Goal: Information Seeking & Learning: Learn about a topic

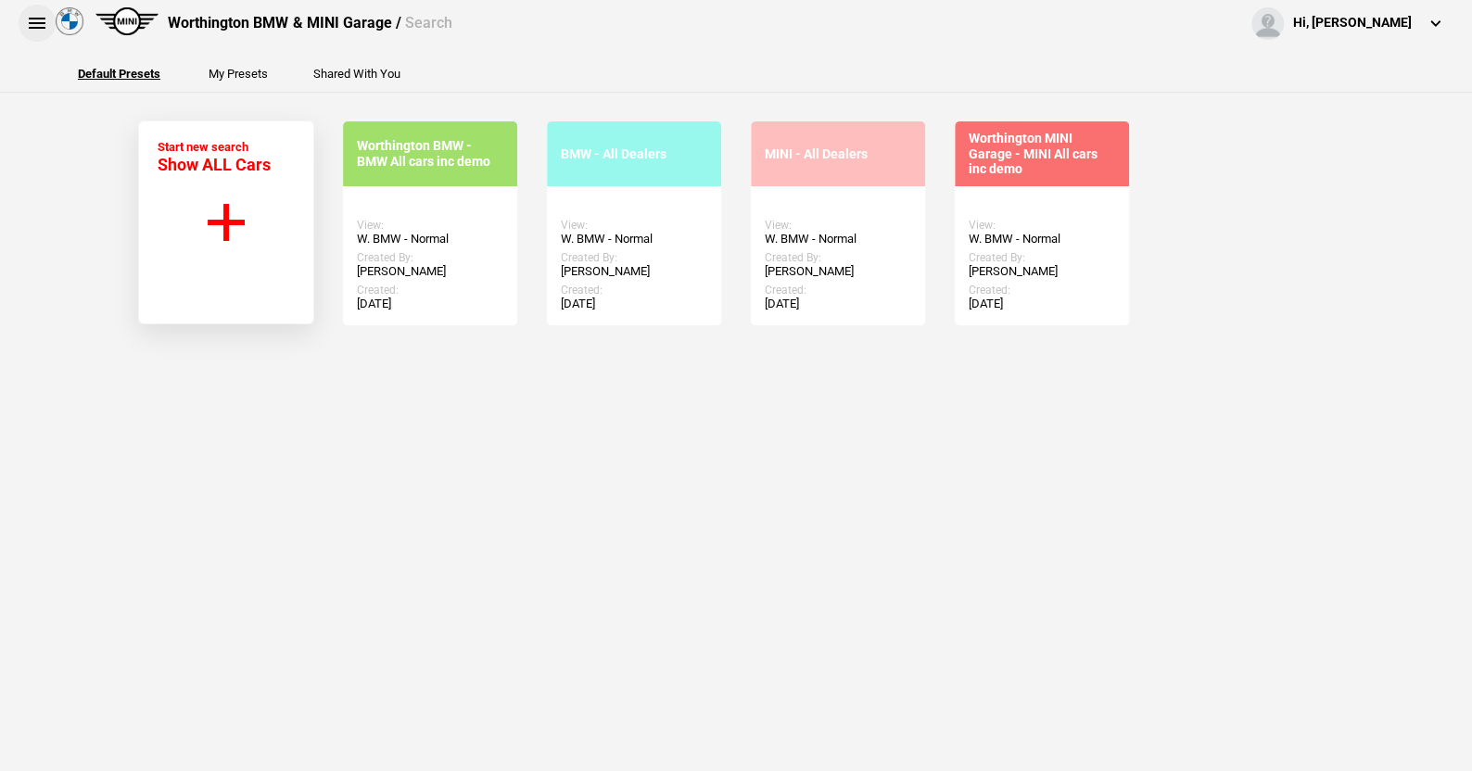
click at [32, 19] on button at bounding box center [37, 23] width 37 height 37
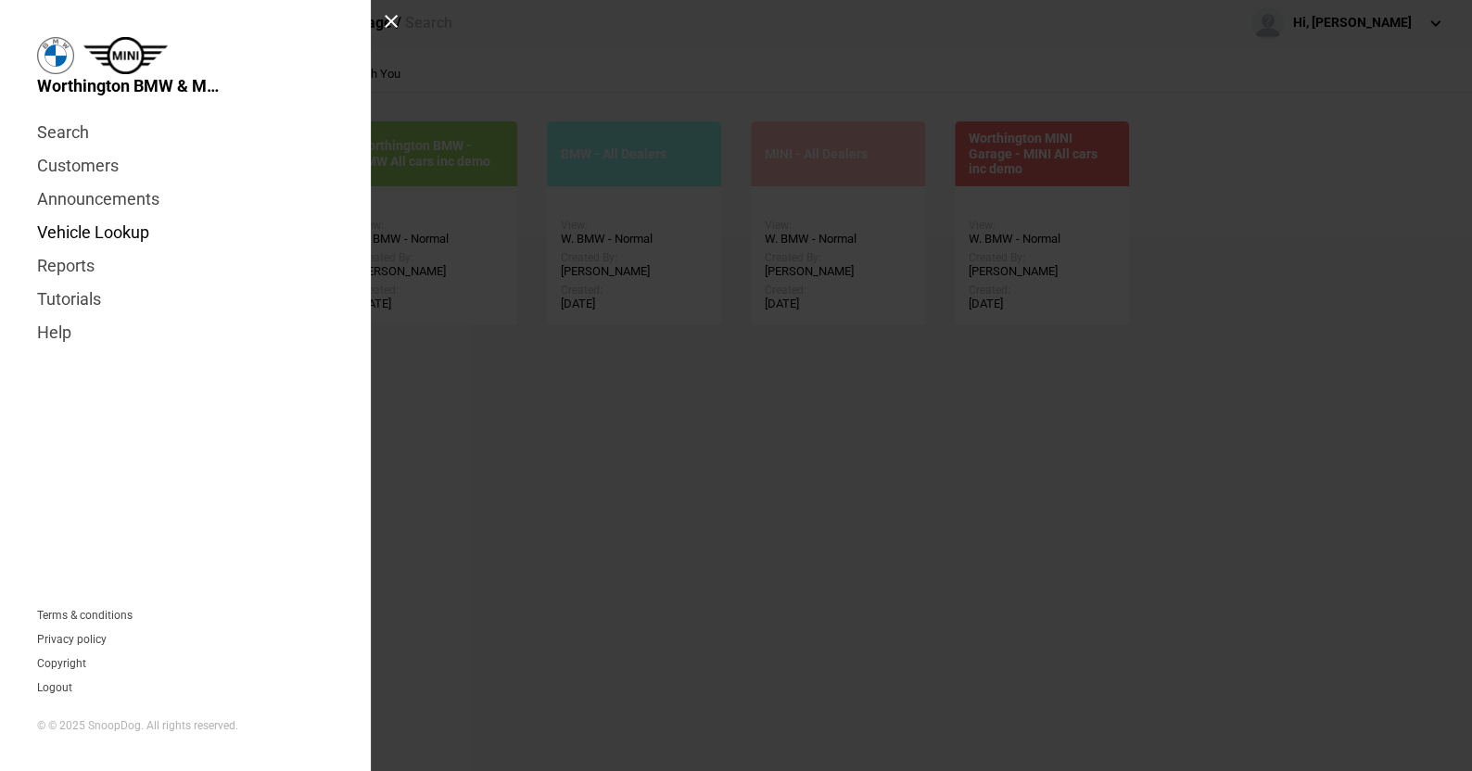
click at [79, 233] on link "Vehicle Lookup" at bounding box center [185, 232] width 297 height 33
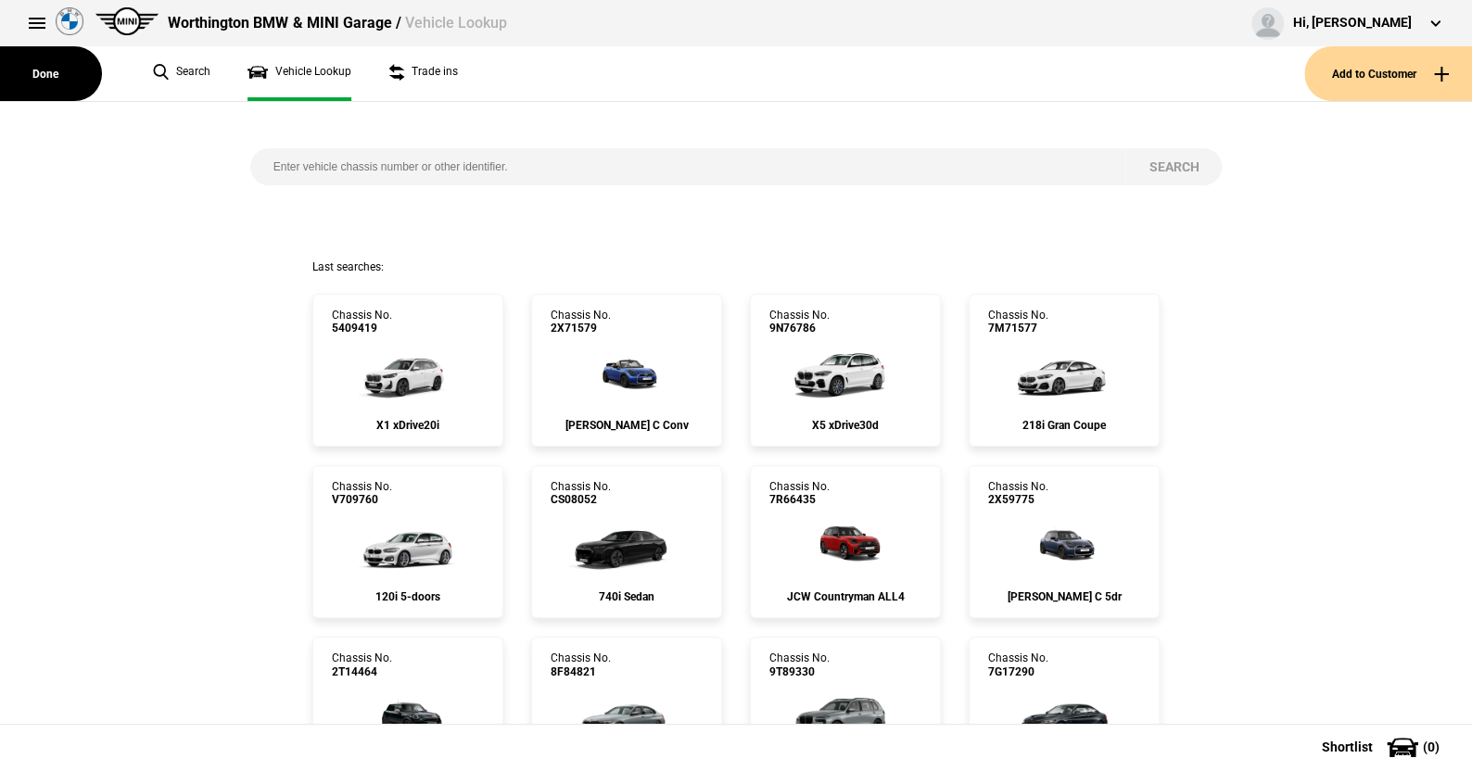
click at [266, 163] on input "search" at bounding box center [688, 166] width 876 height 37
paste input "[US_VEHICLE_IDENTIFICATION_NUMBER]"
type input "[US_VEHICLE_IDENTIFICATION_NUMBER]"
click at [1148, 164] on button "Search" at bounding box center [1173, 166] width 96 height 37
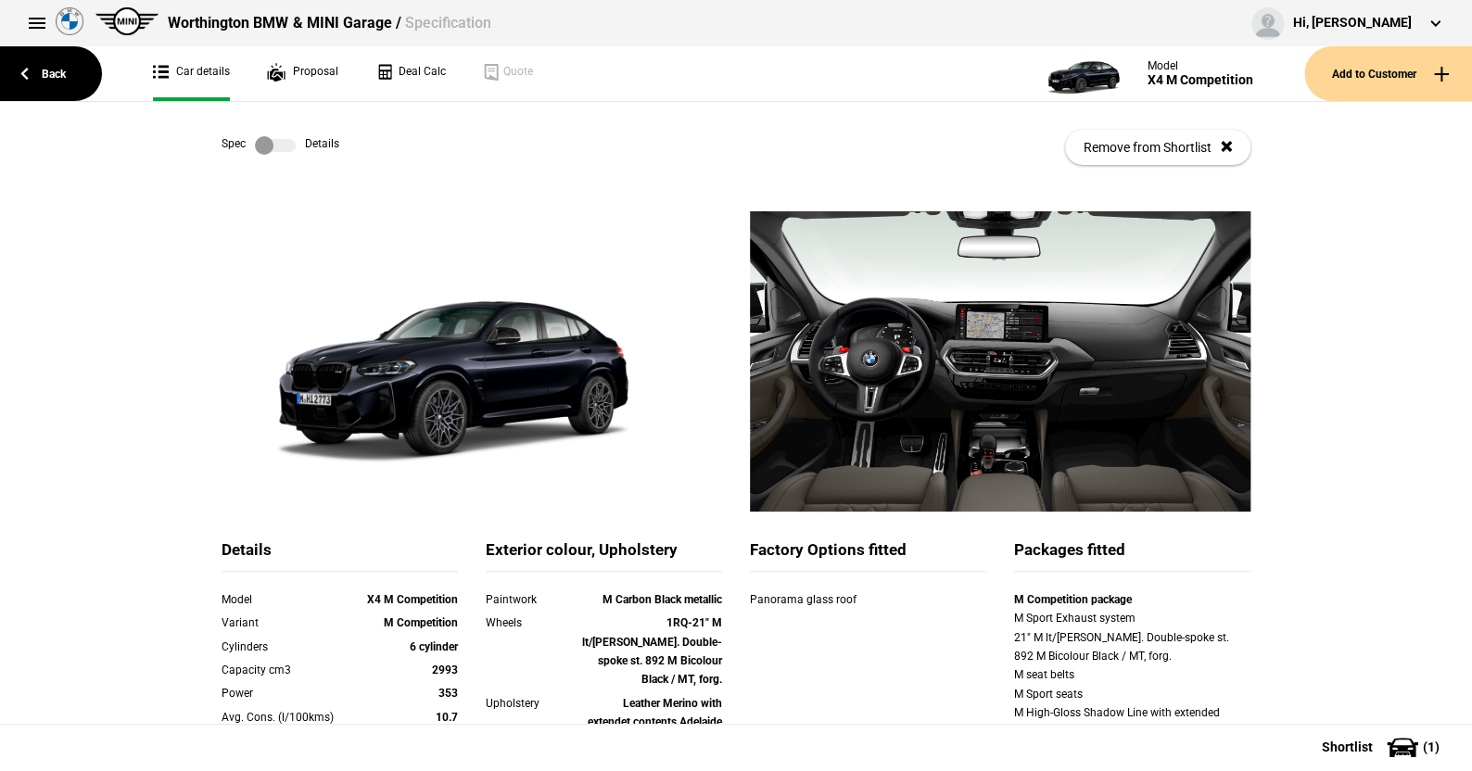
click at [280, 144] on label at bounding box center [275, 145] width 41 height 19
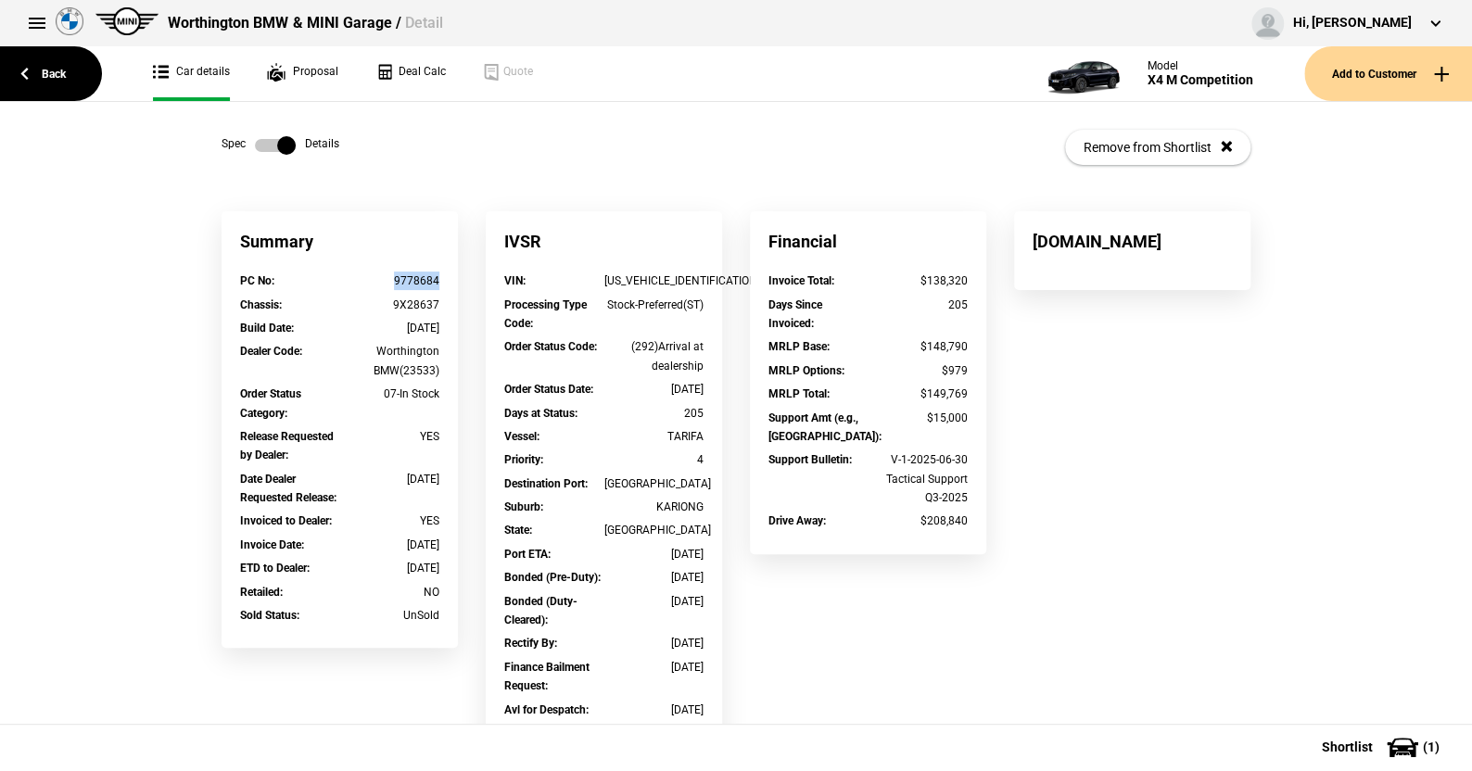
drag, startPoint x: 436, startPoint y: 283, endPoint x: 388, endPoint y: 283, distance: 47.3
click at [388, 283] on div "PC No : 9778684" at bounding box center [339, 283] width 227 height 23
copy div "9778684"
click at [48, 70] on link "Back" at bounding box center [51, 73] width 102 height 55
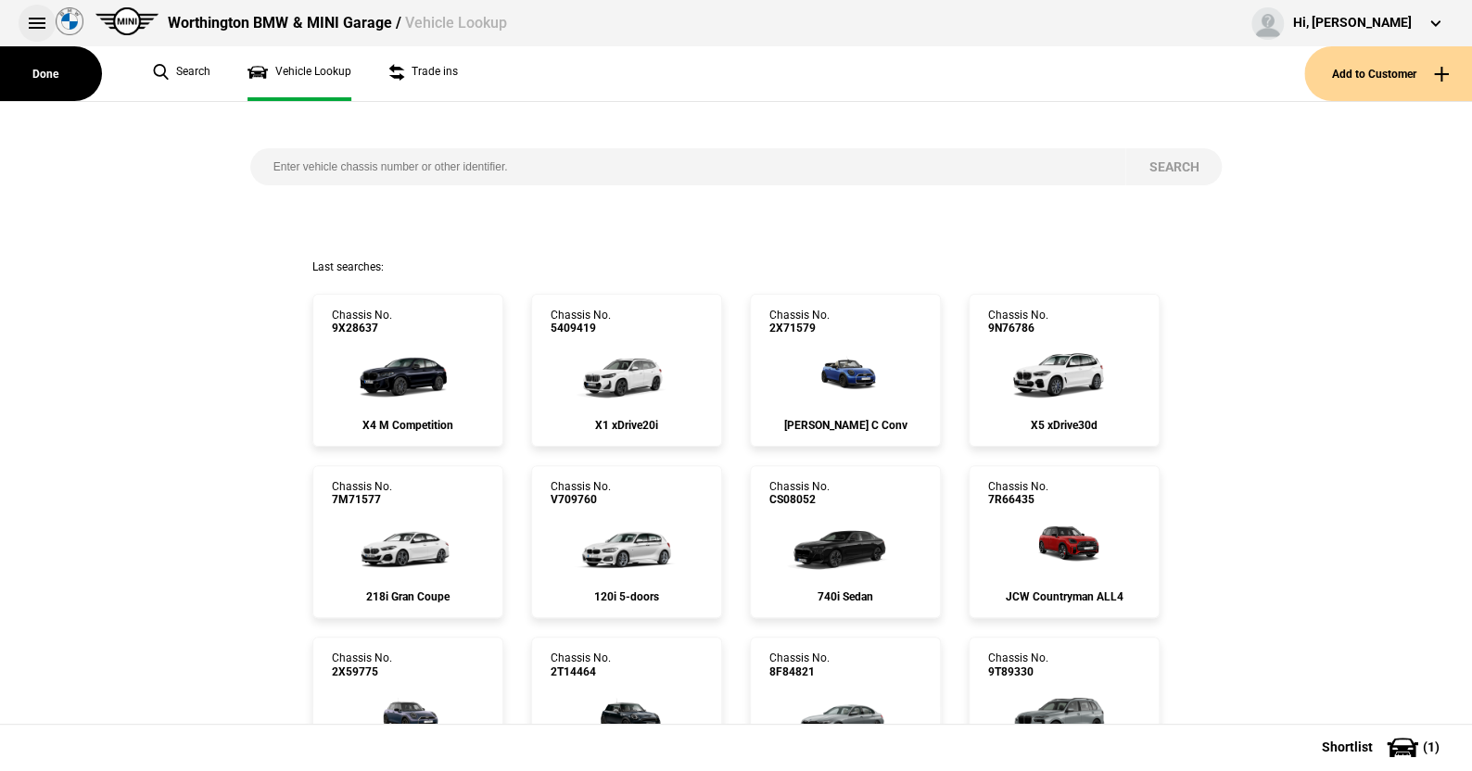
click at [37, 19] on button at bounding box center [37, 23] width 37 height 37
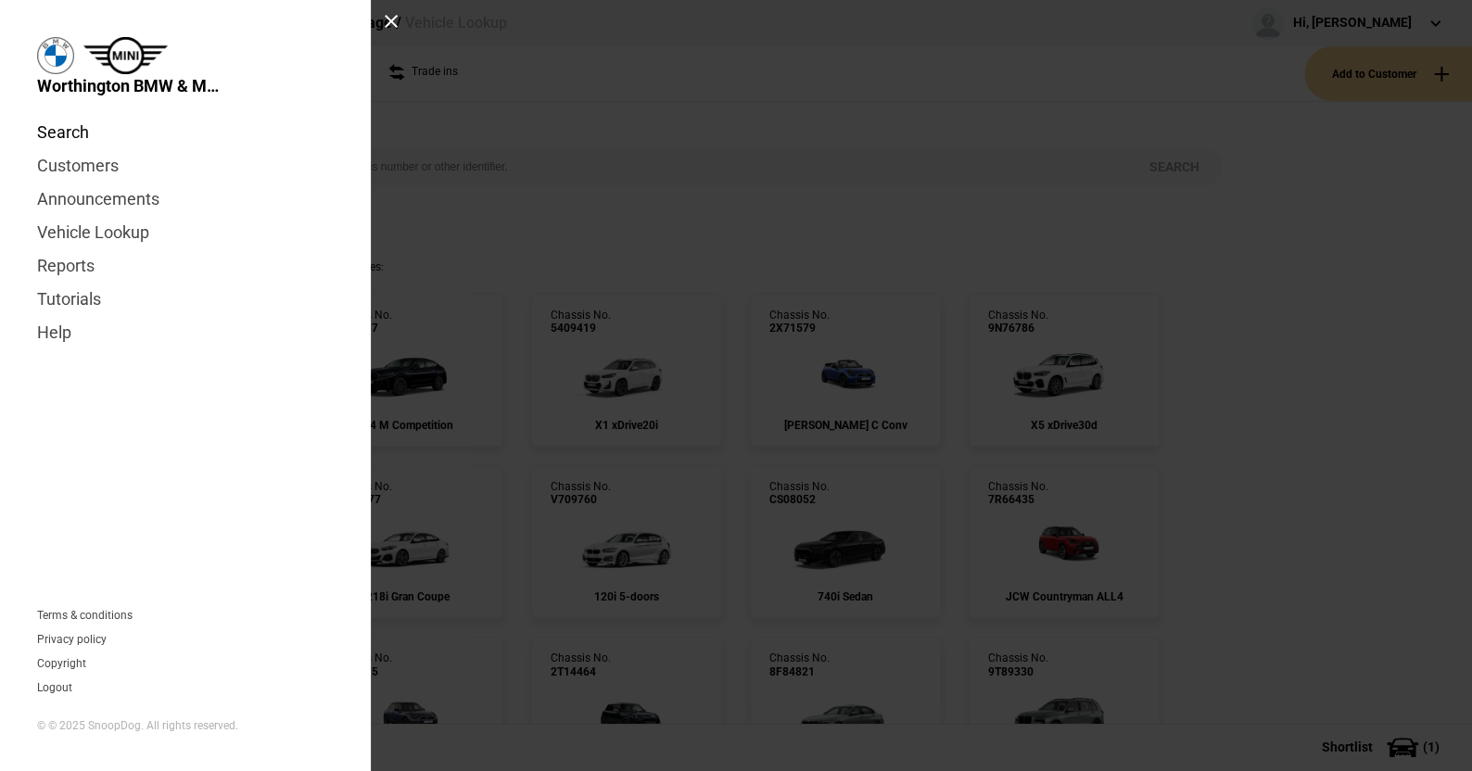
click at [70, 130] on link "Search" at bounding box center [185, 132] width 297 height 33
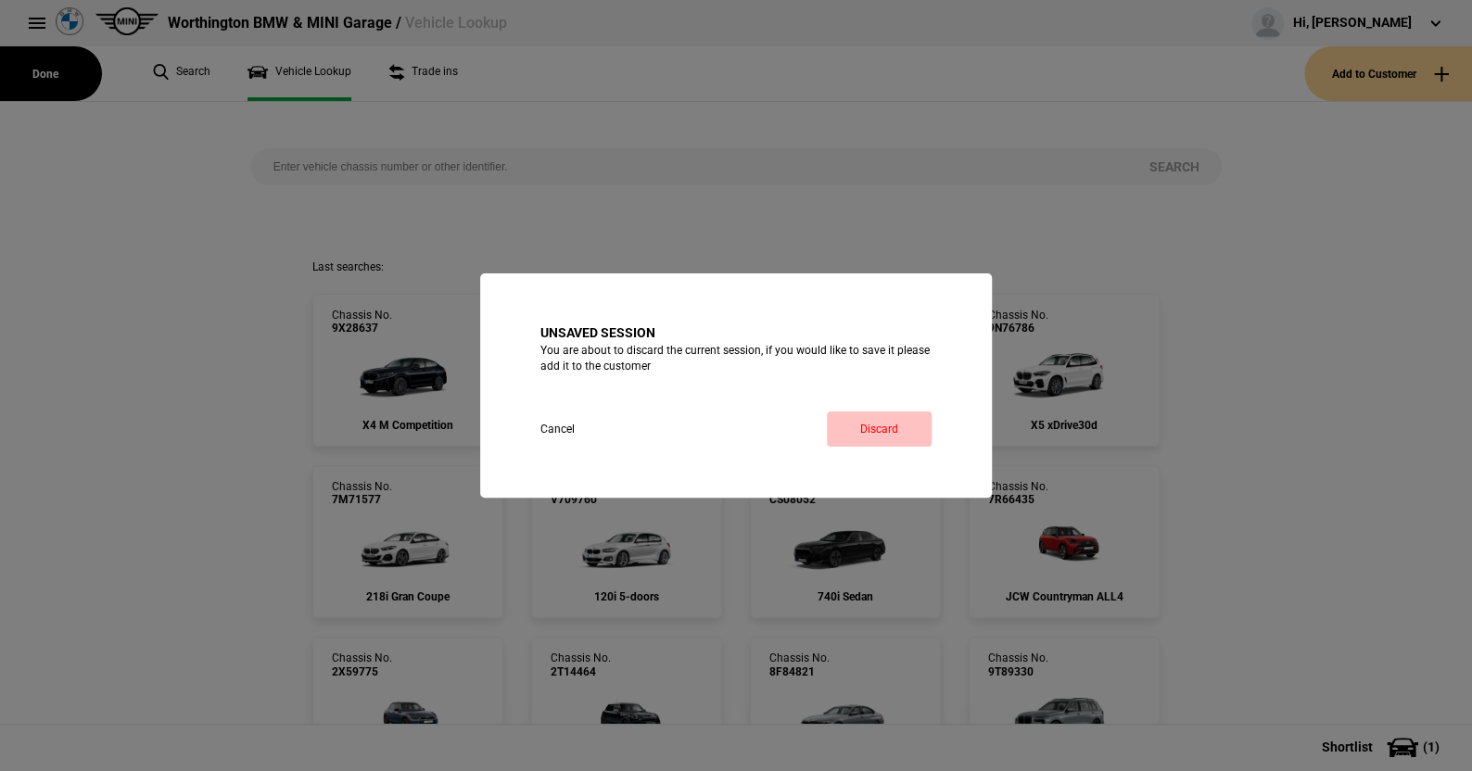
click at [882, 424] on link "Discard" at bounding box center [879, 429] width 105 height 35
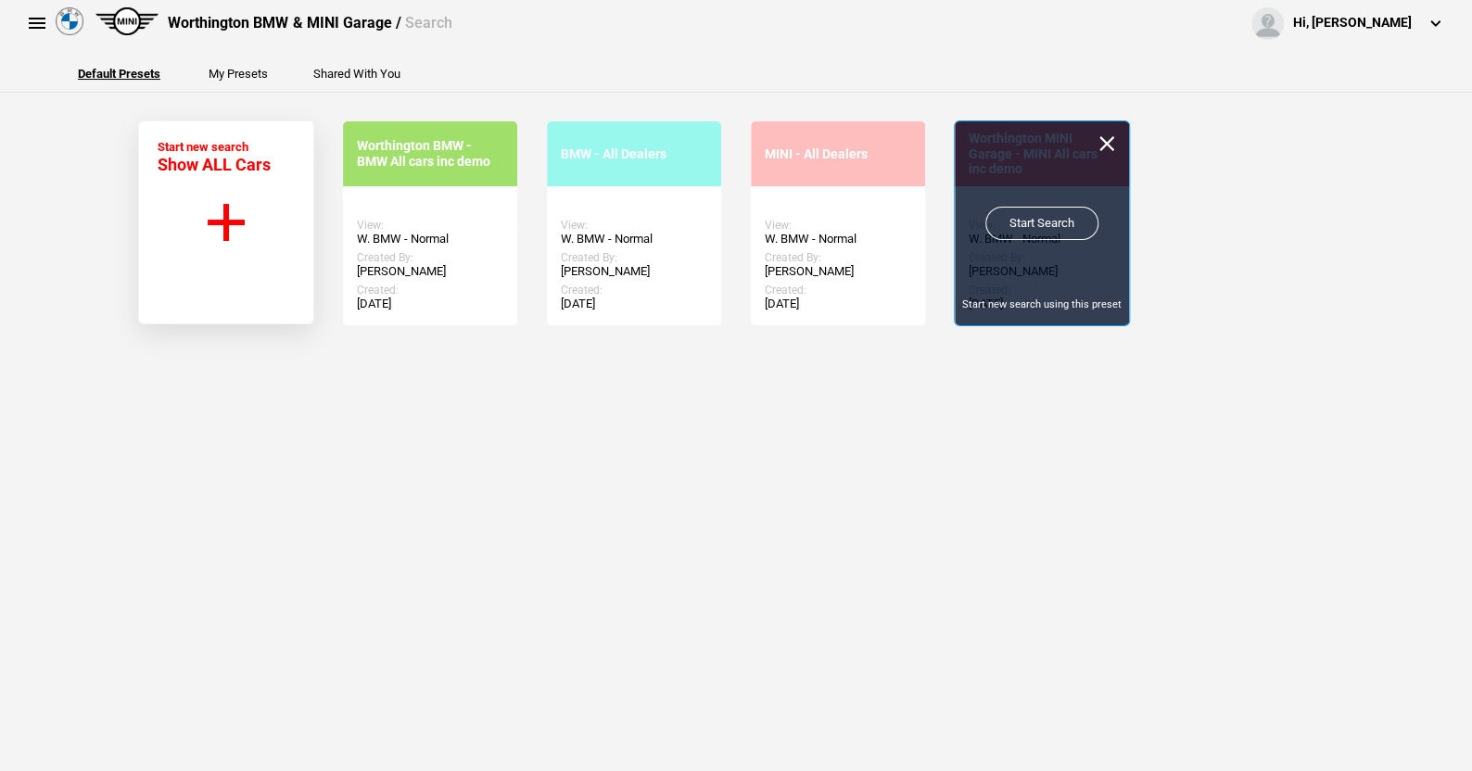
click at [1021, 210] on link "Start Search" at bounding box center [1041, 223] width 113 height 33
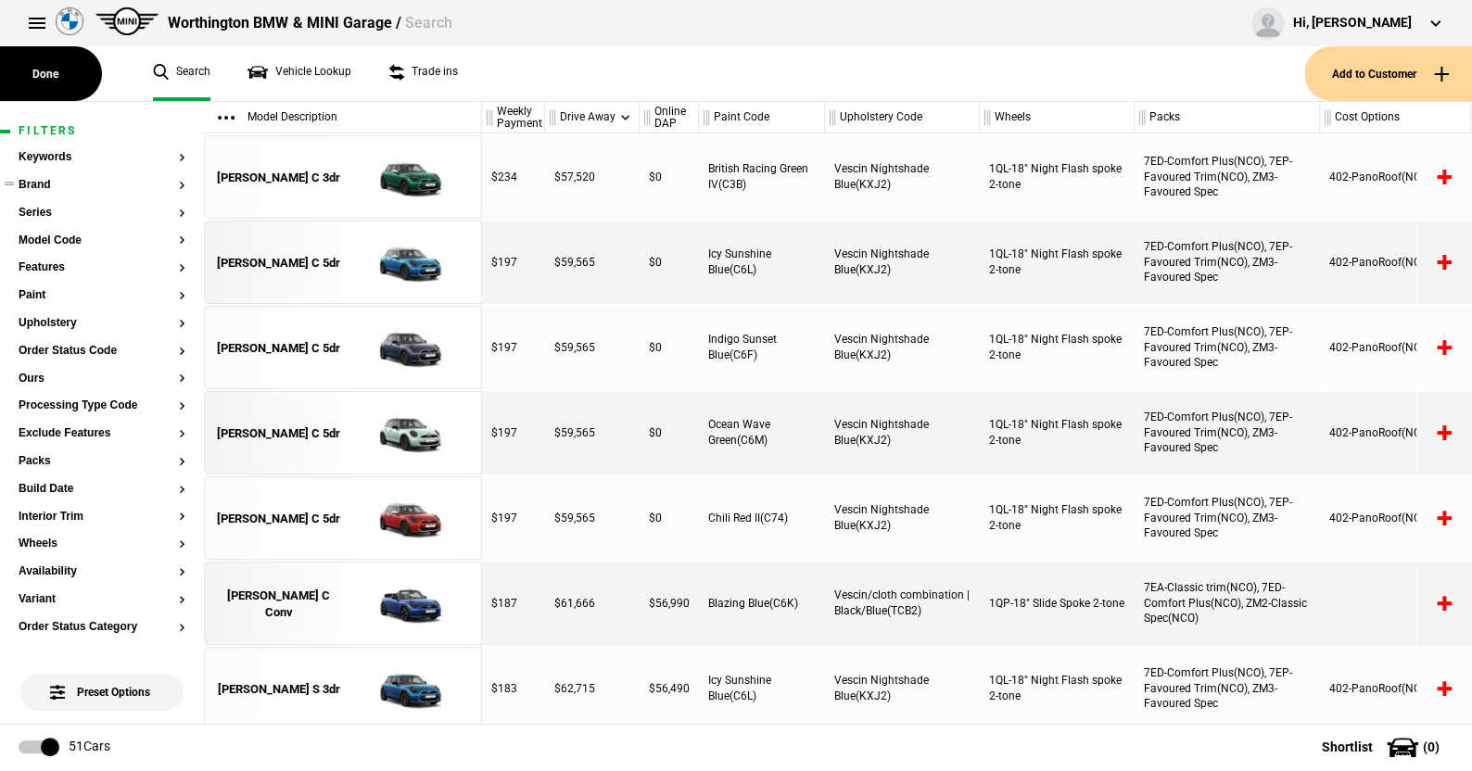
click at [50, 183] on button "Brand" at bounding box center [102, 185] width 167 height 13
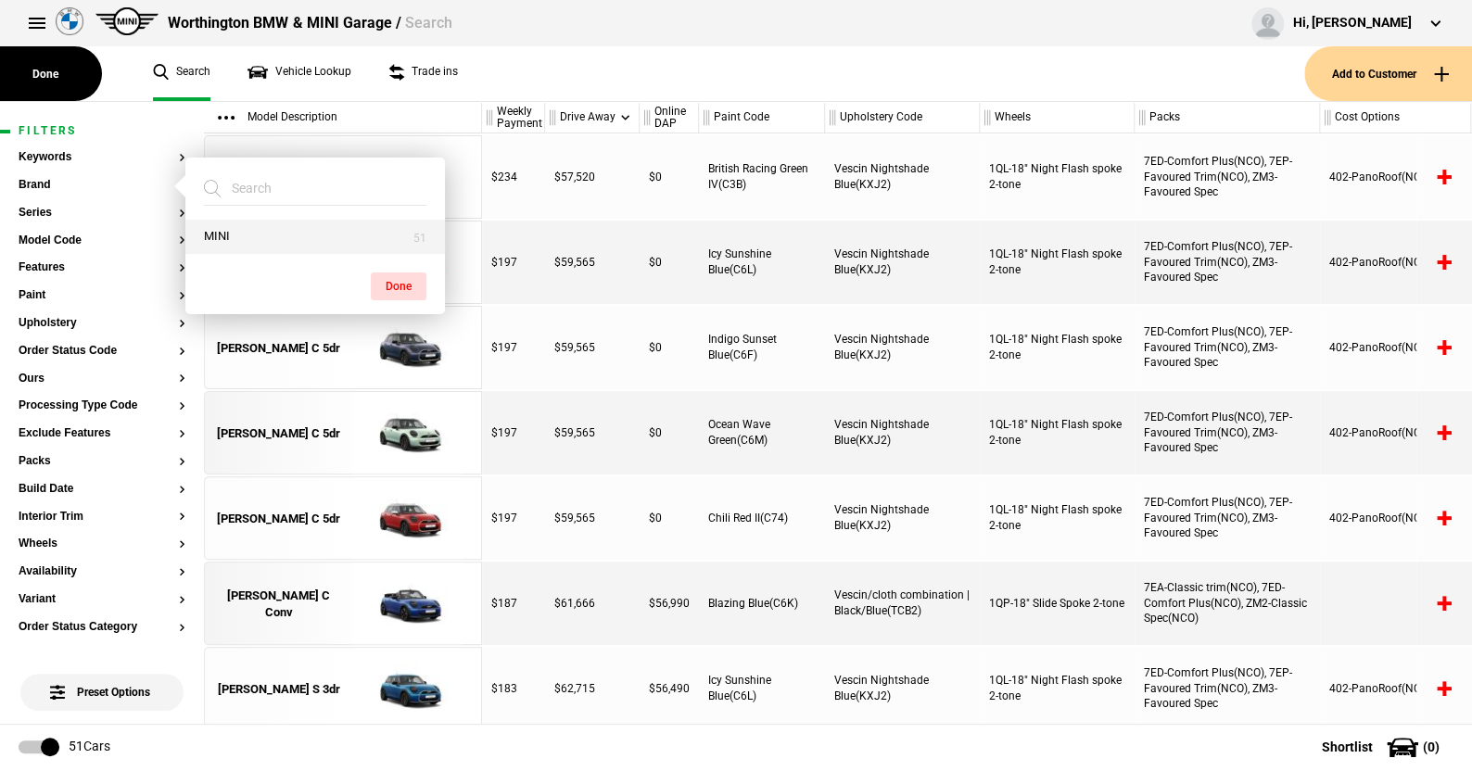
click at [212, 231] on button "MINI" at bounding box center [315, 237] width 260 height 34
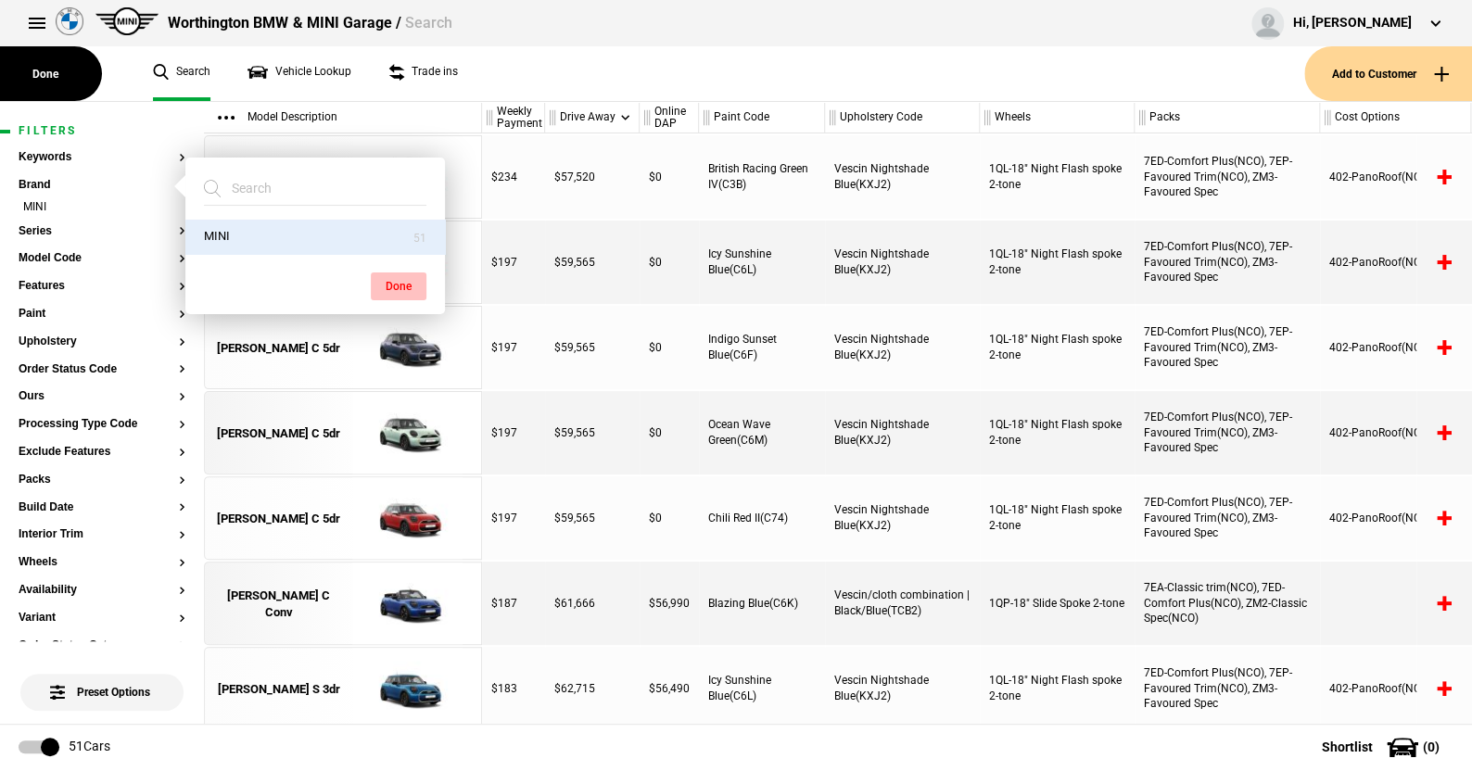
click at [384, 280] on button "Done" at bounding box center [399, 287] width 56 height 28
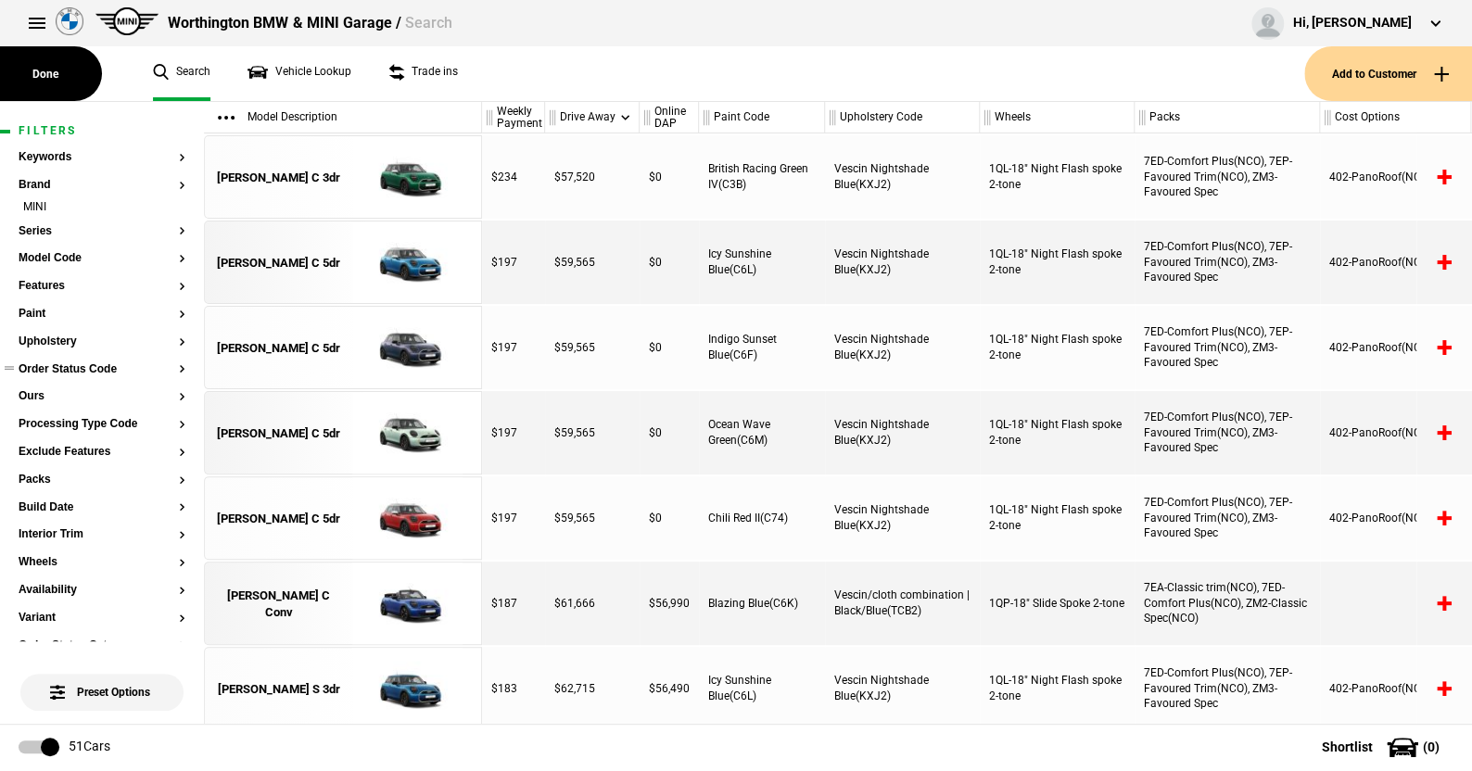
click at [80, 366] on button "Order Status Code" at bounding box center [102, 369] width 167 height 13
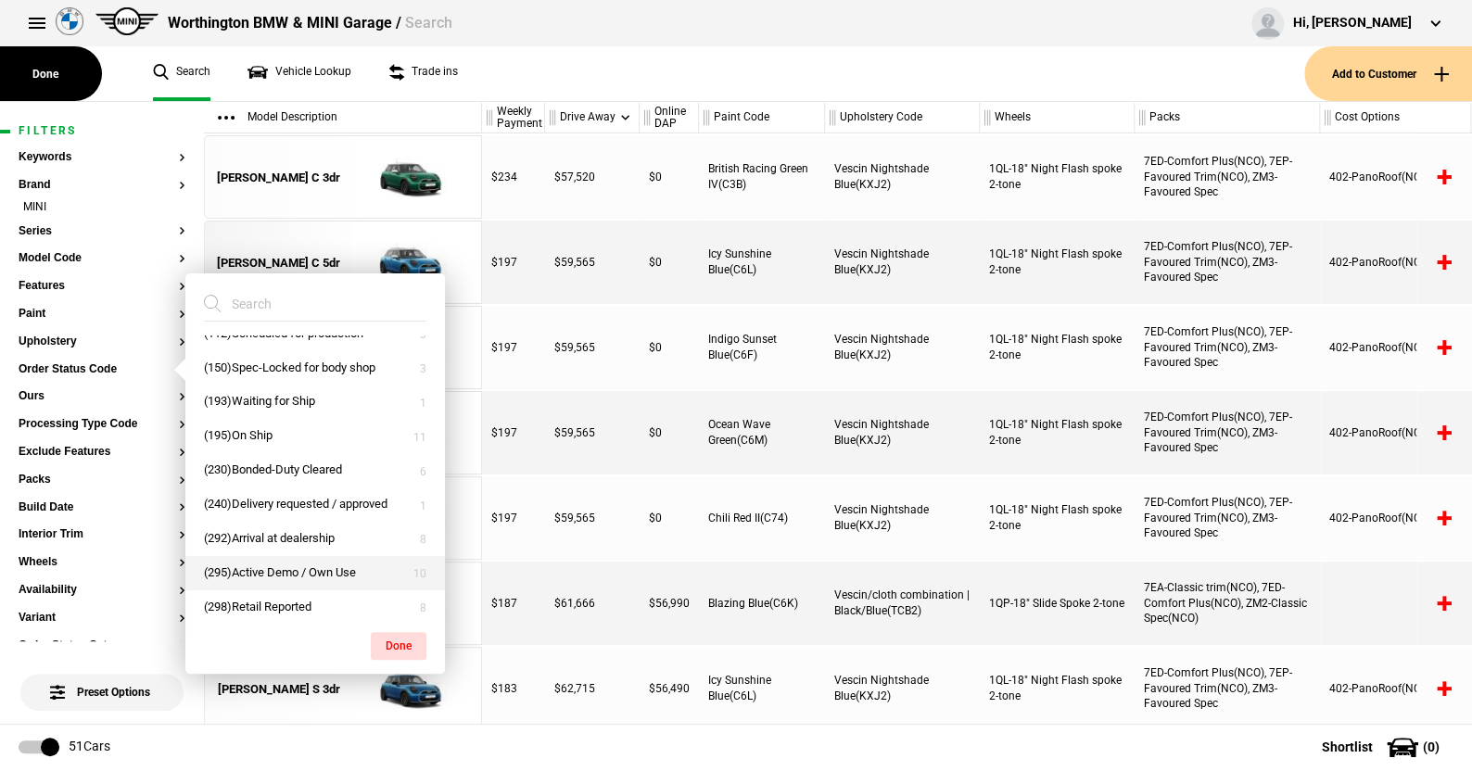
scroll to position [30, 0]
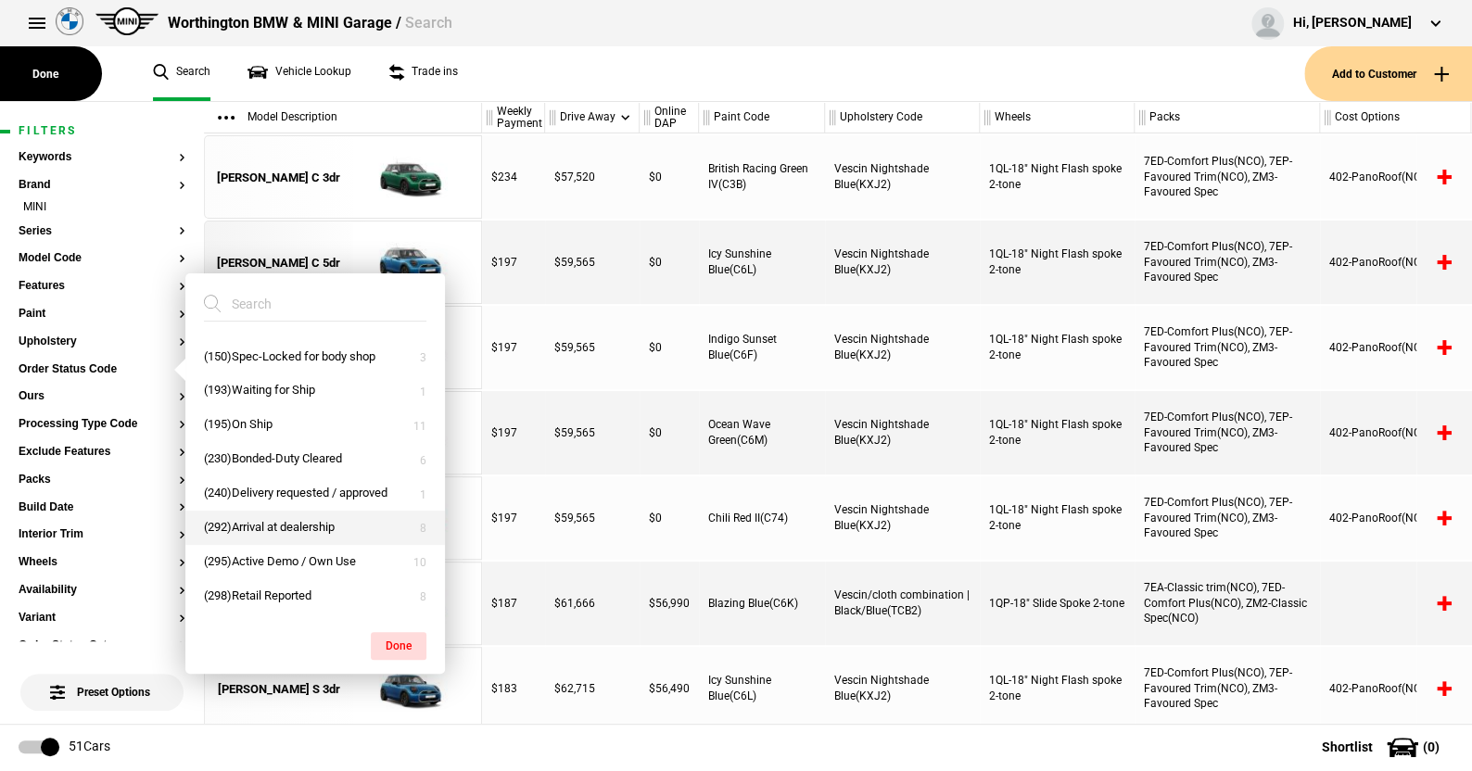
click at [264, 521] on button "(292)Arrival at dealership" at bounding box center [315, 528] width 260 height 34
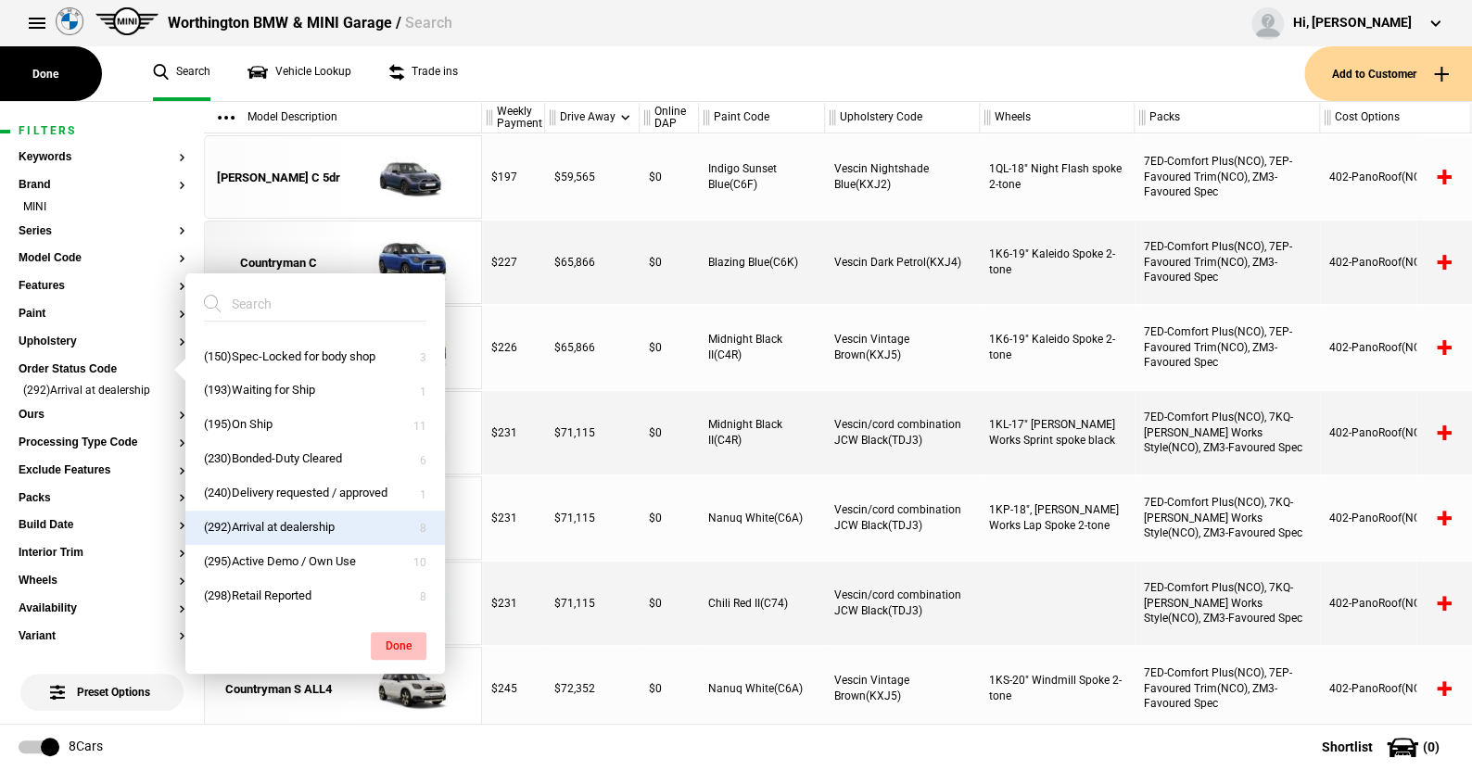
click at [397, 640] on button "Done" at bounding box center [399, 646] width 56 height 28
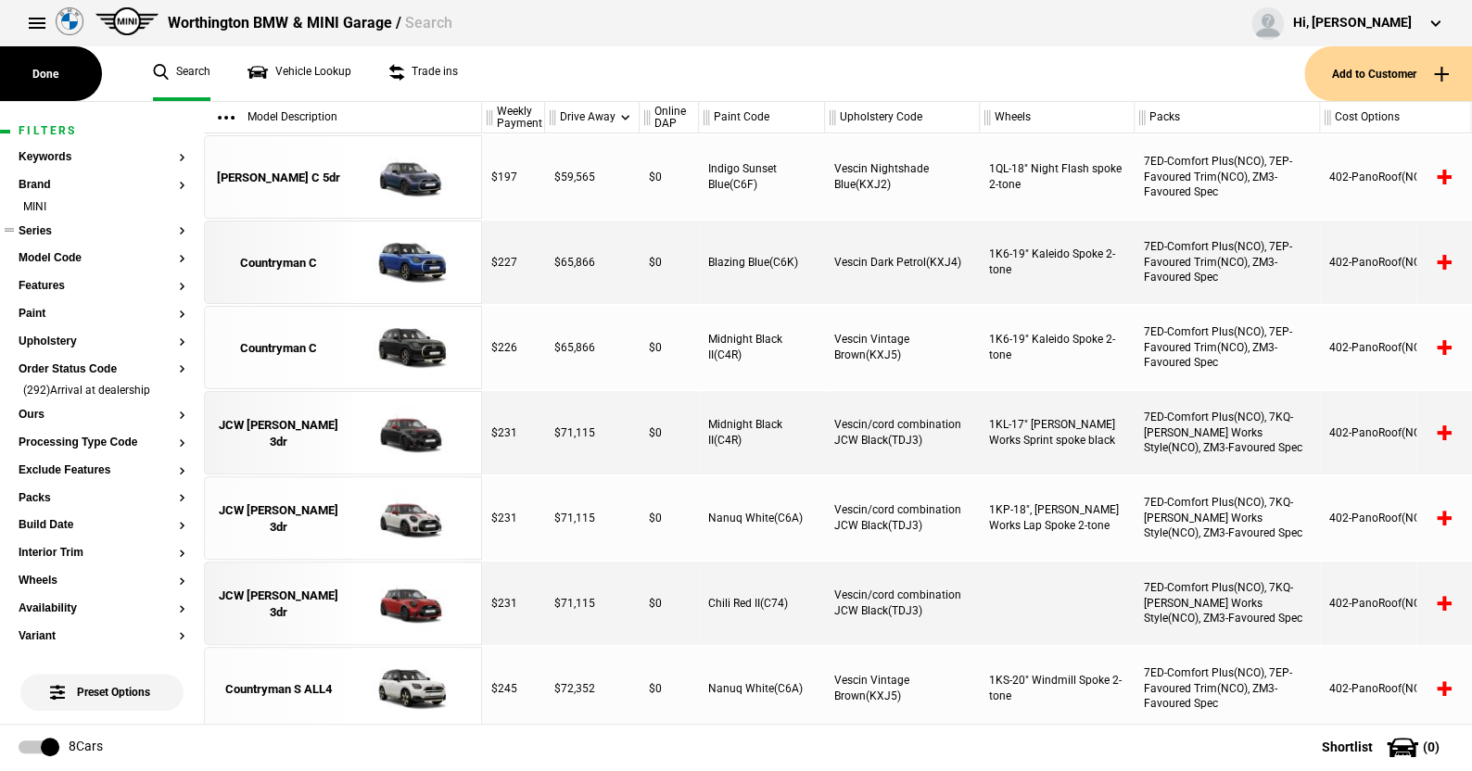
click at [62, 249] on ul at bounding box center [102, 248] width 167 height 7
click at [61, 253] on button "Model Code" at bounding box center [102, 258] width 167 height 13
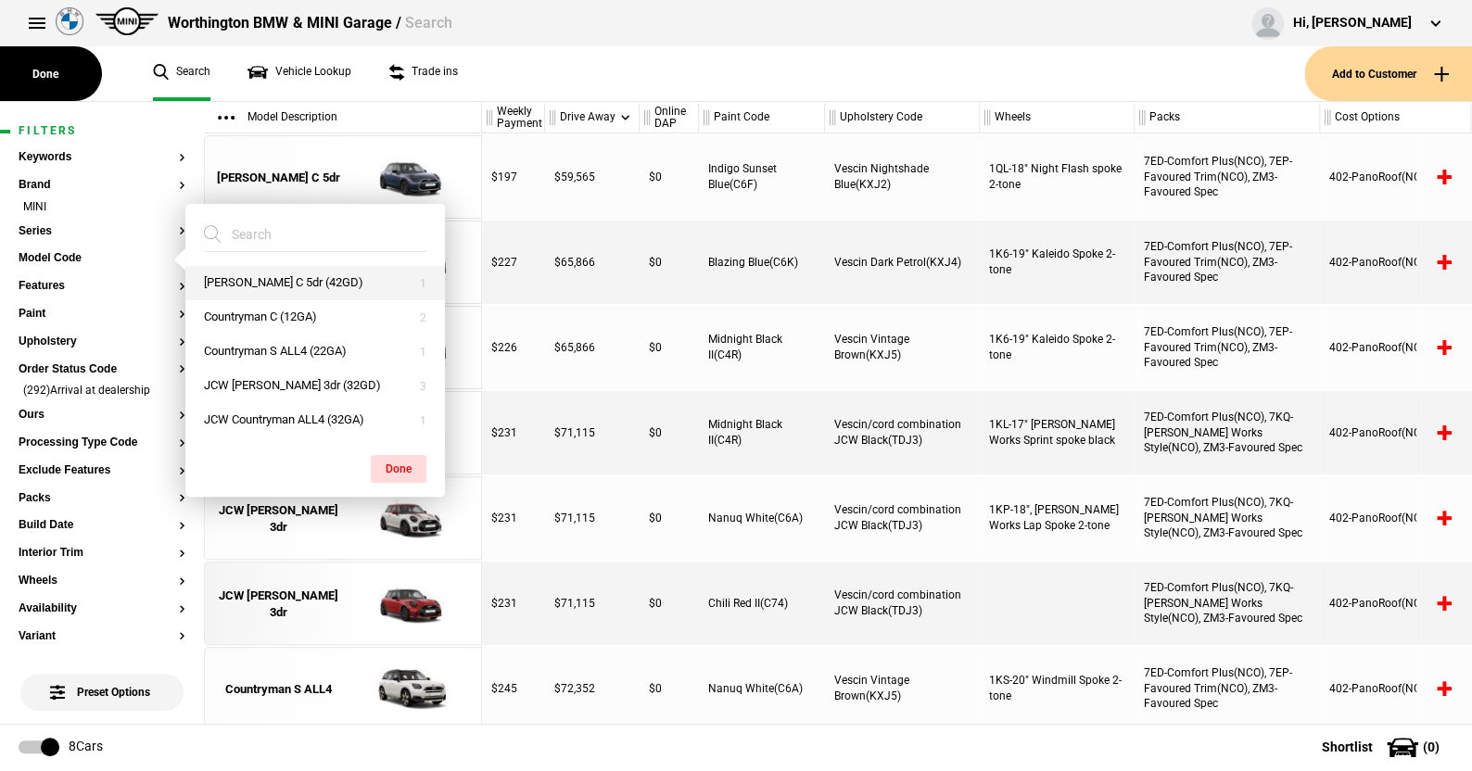
click at [260, 276] on button "Cooper C 5dr (42GD)" at bounding box center [315, 283] width 260 height 34
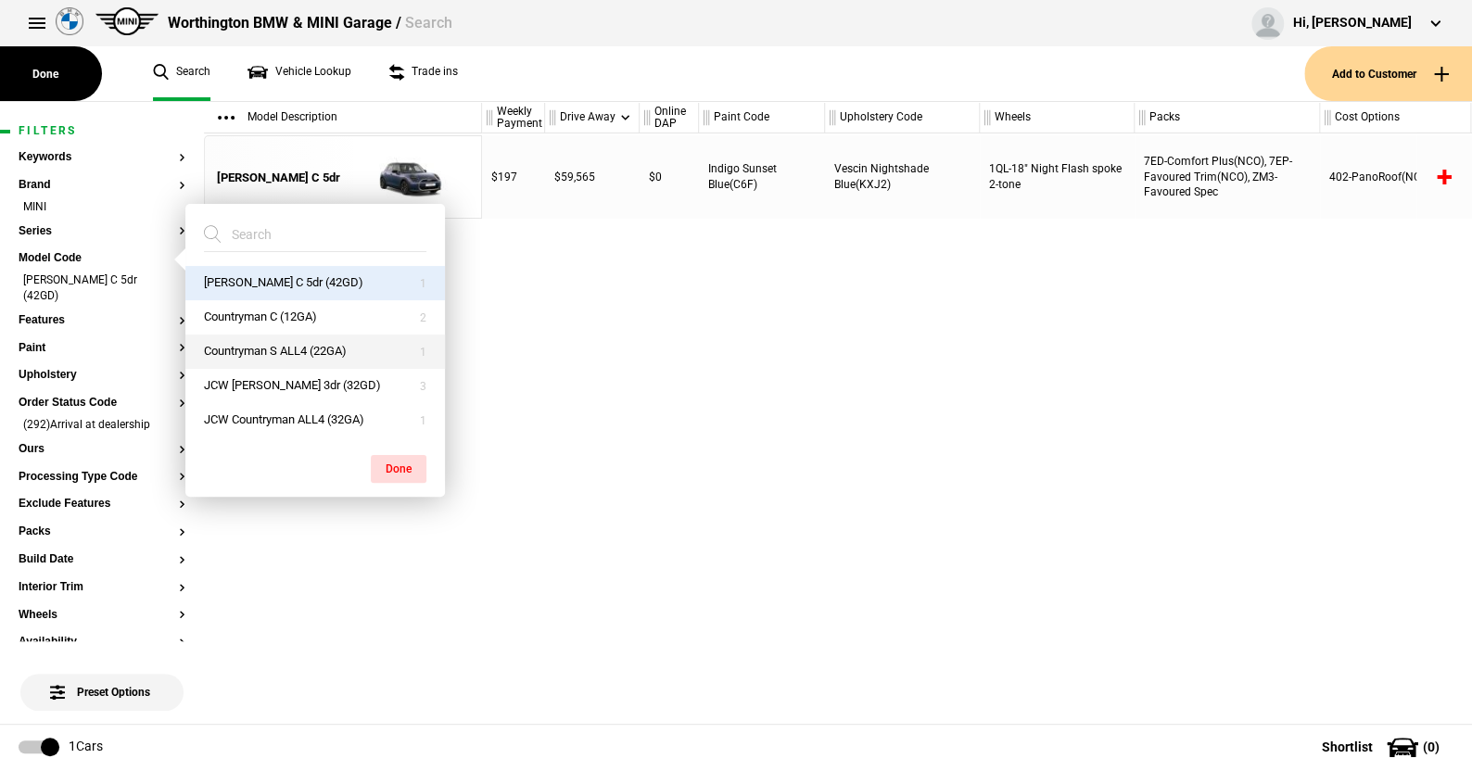
click at [266, 346] on button "Countryman S ALL4 (22GA)" at bounding box center [315, 352] width 260 height 34
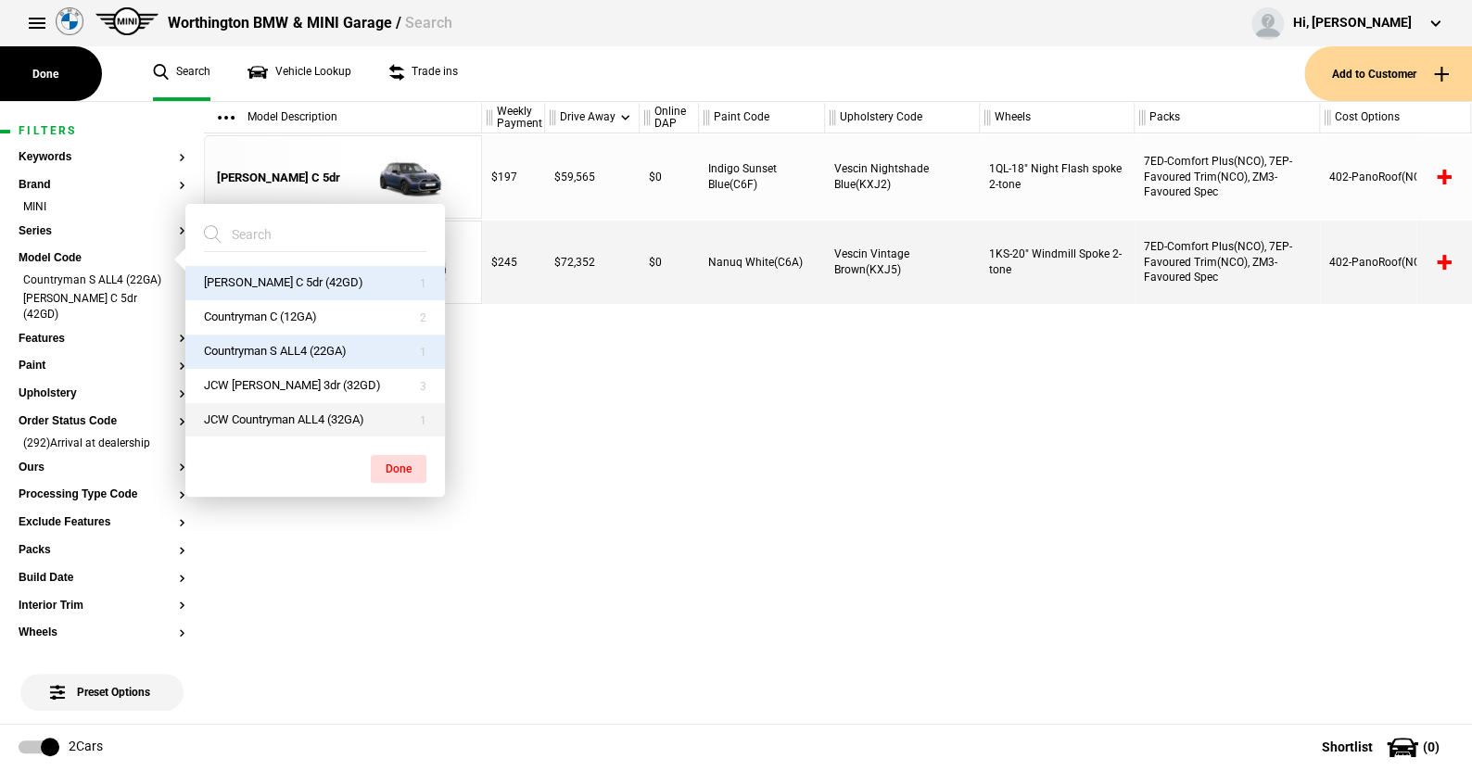
click at [297, 418] on button "JCW Countryman ALL4 (32GA)" at bounding box center [315, 420] width 260 height 34
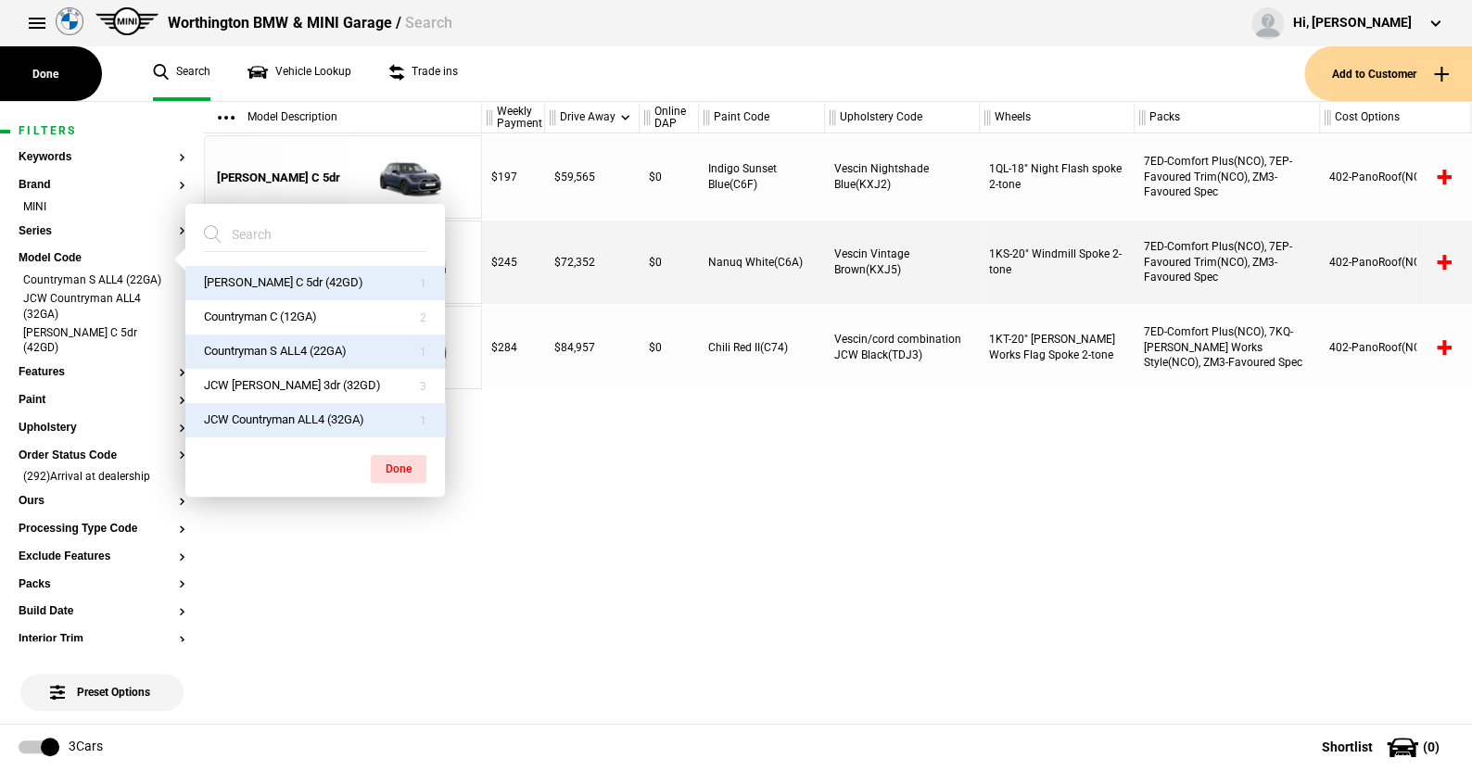
click at [317, 416] on button "JCW Countryman ALL4 (32GA)" at bounding box center [315, 420] width 260 height 34
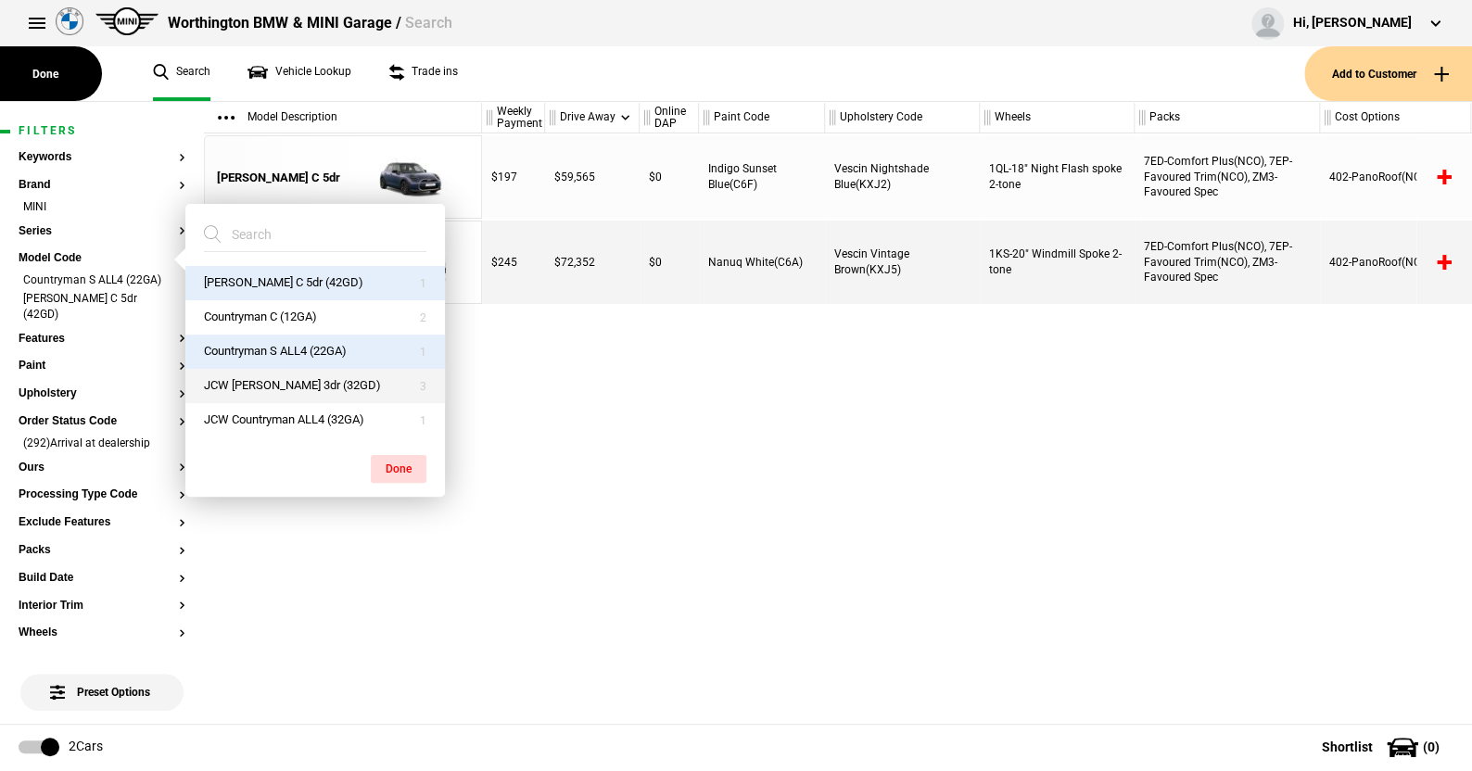
click at [299, 379] on button "JCW Cooper 3dr (32GD)" at bounding box center [315, 386] width 260 height 34
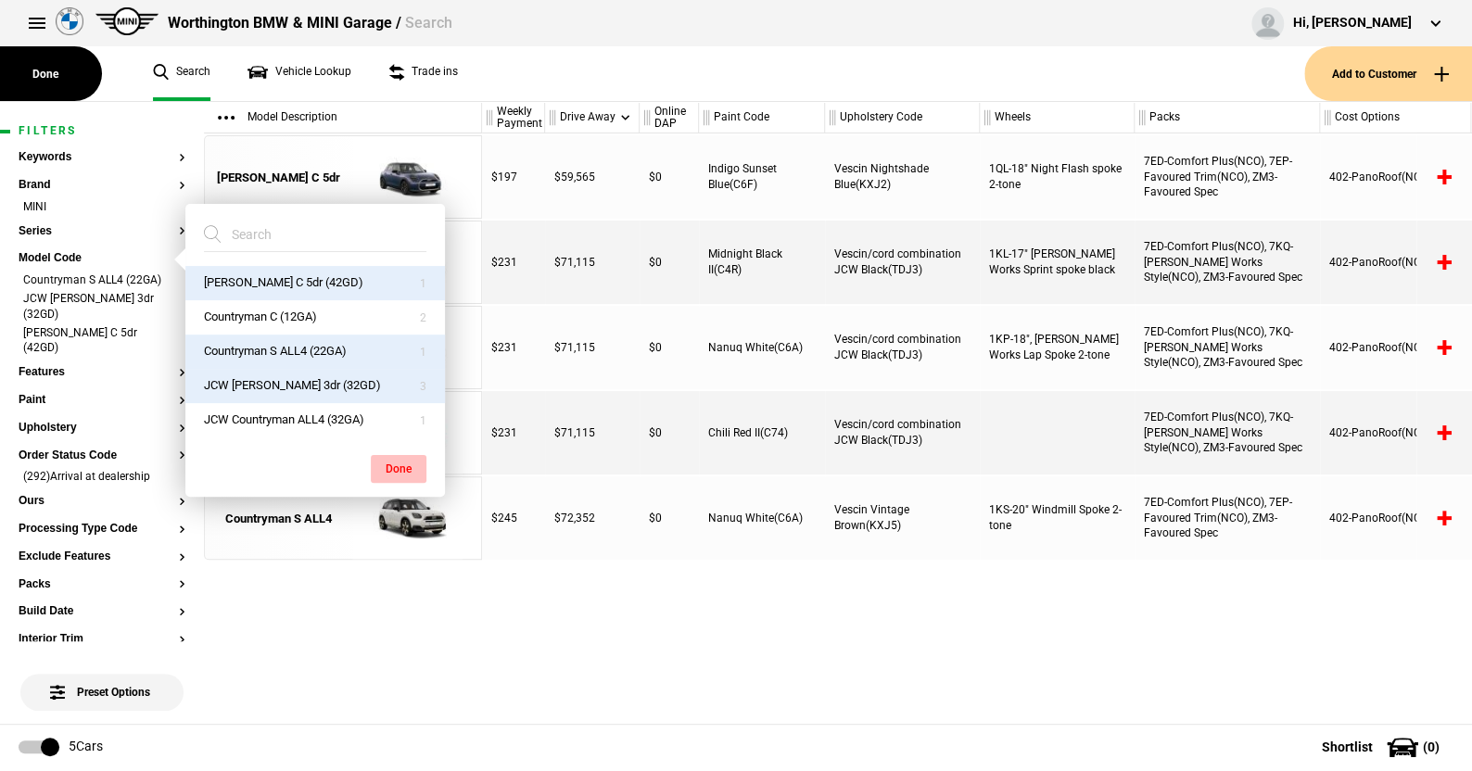
click at [392, 461] on button "Done" at bounding box center [399, 469] width 56 height 28
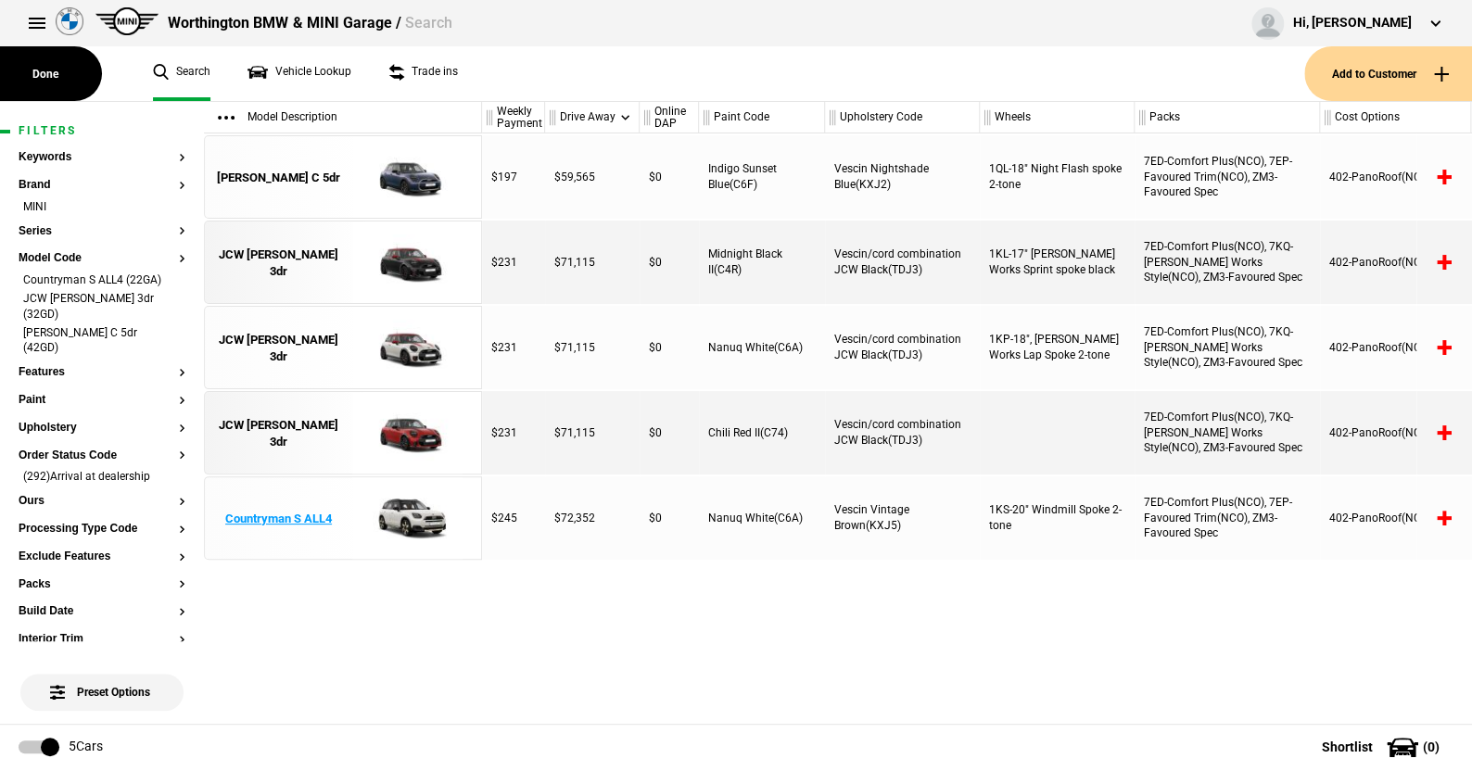
click at [405, 513] on img at bounding box center [407, 518] width 129 height 83
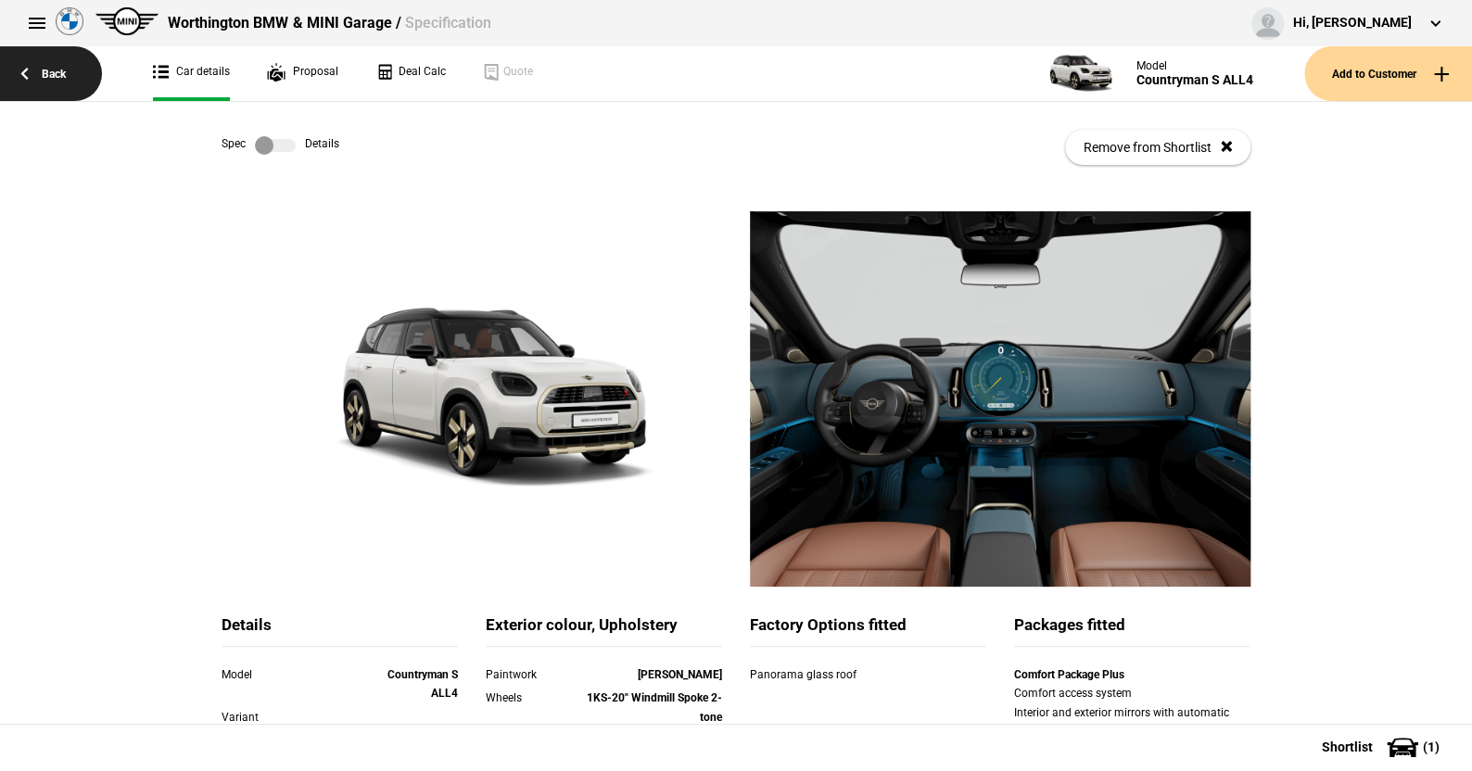
click at [56, 61] on link "Back" at bounding box center [51, 73] width 102 height 55
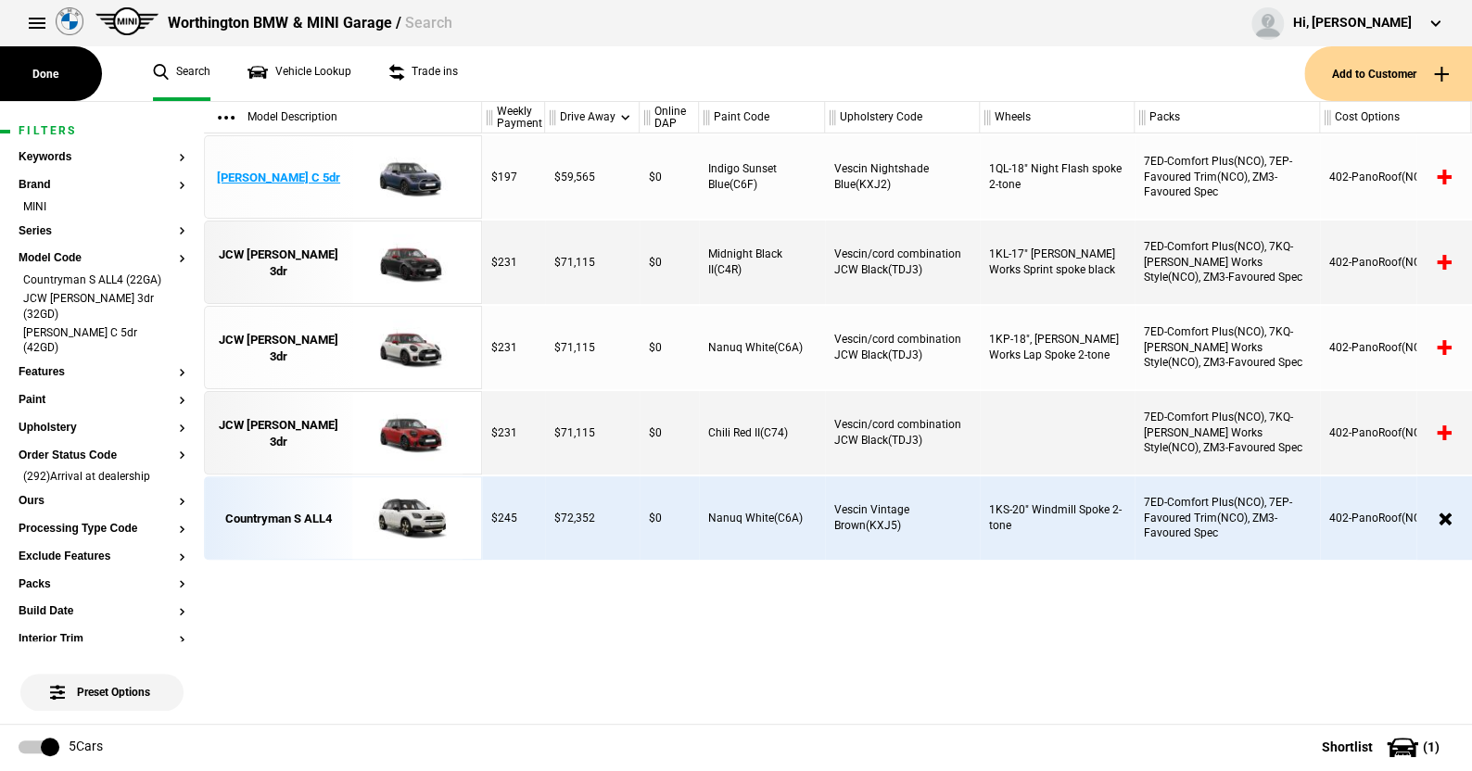
click at [411, 169] on img at bounding box center [407, 177] width 129 height 83
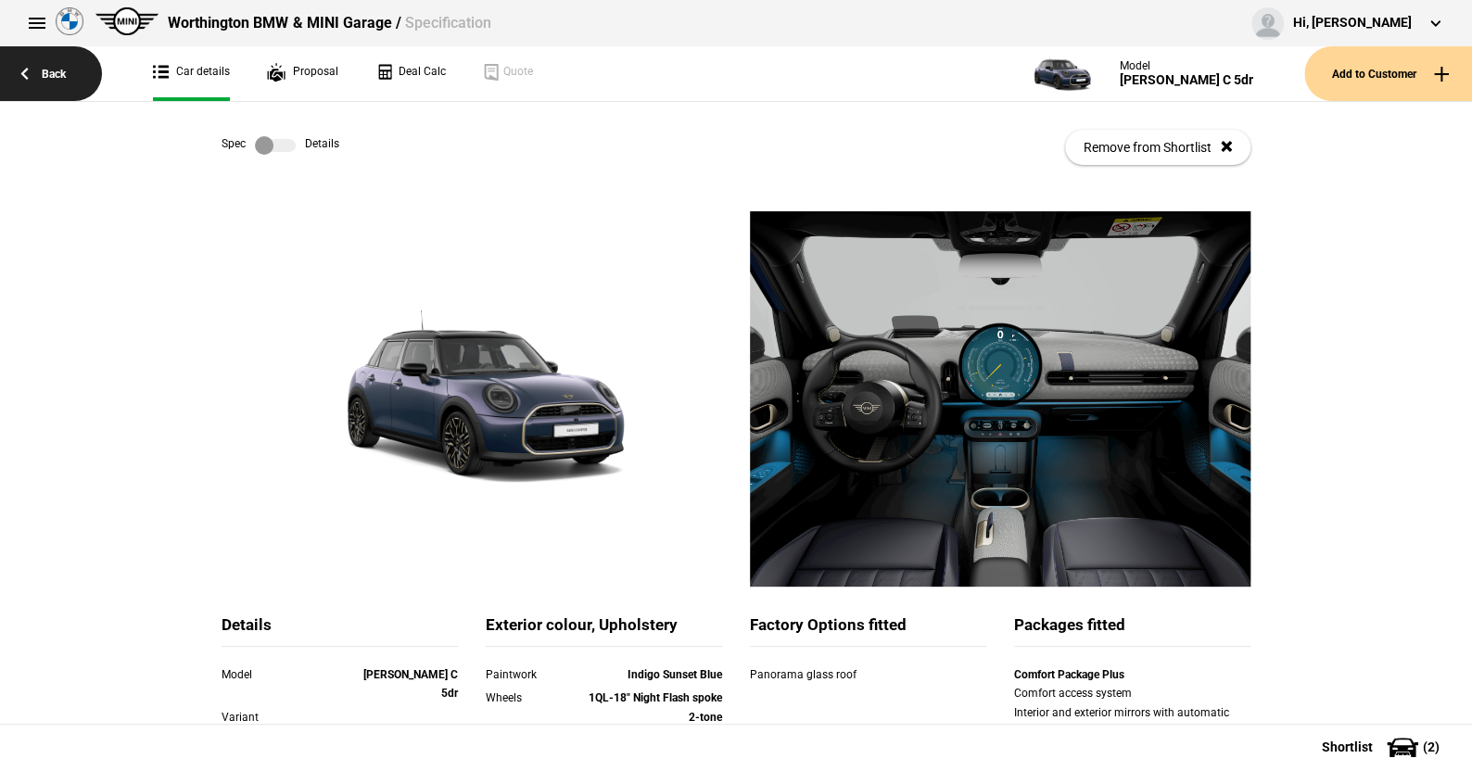
click at [55, 67] on link "Back" at bounding box center [51, 73] width 102 height 55
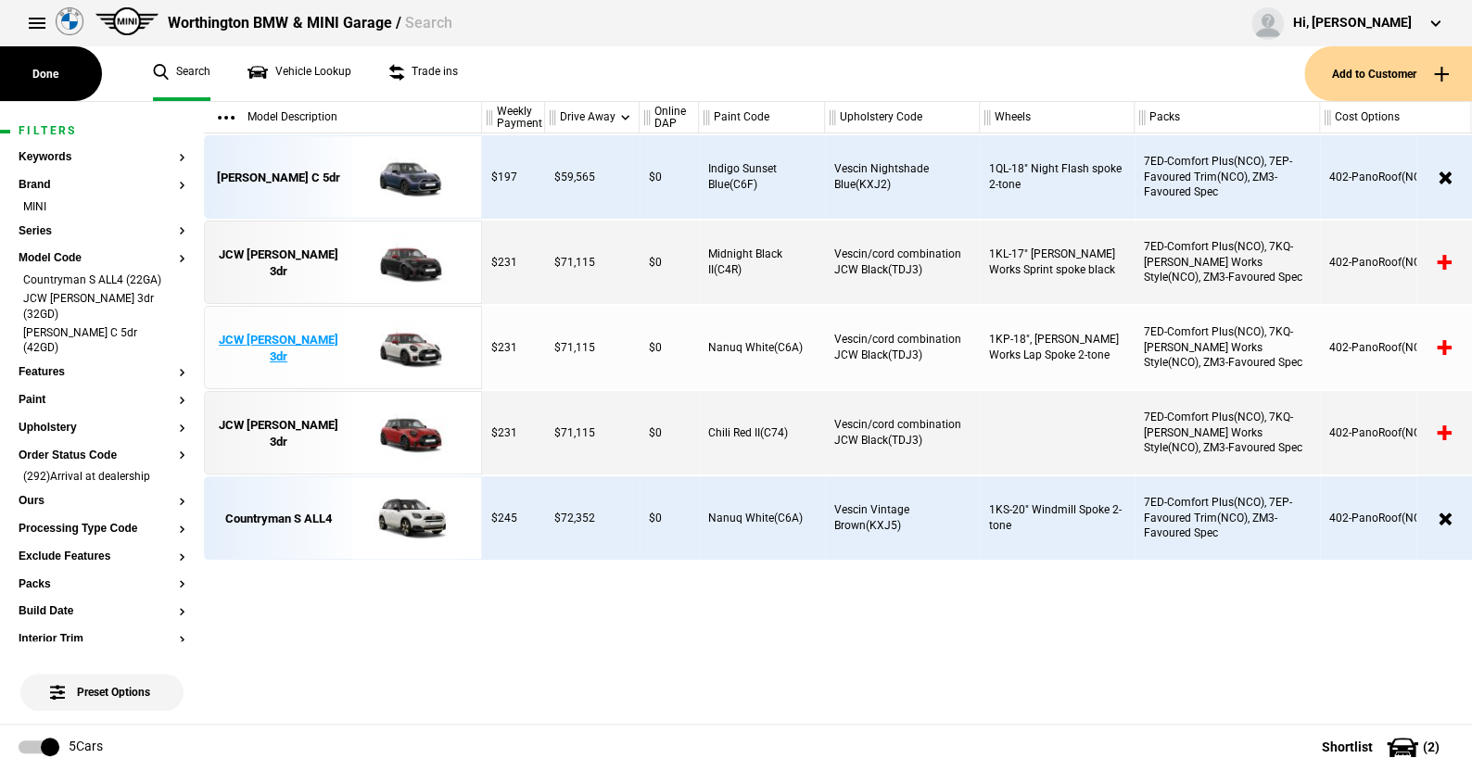
click at [406, 342] on img at bounding box center [407, 348] width 129 height 83
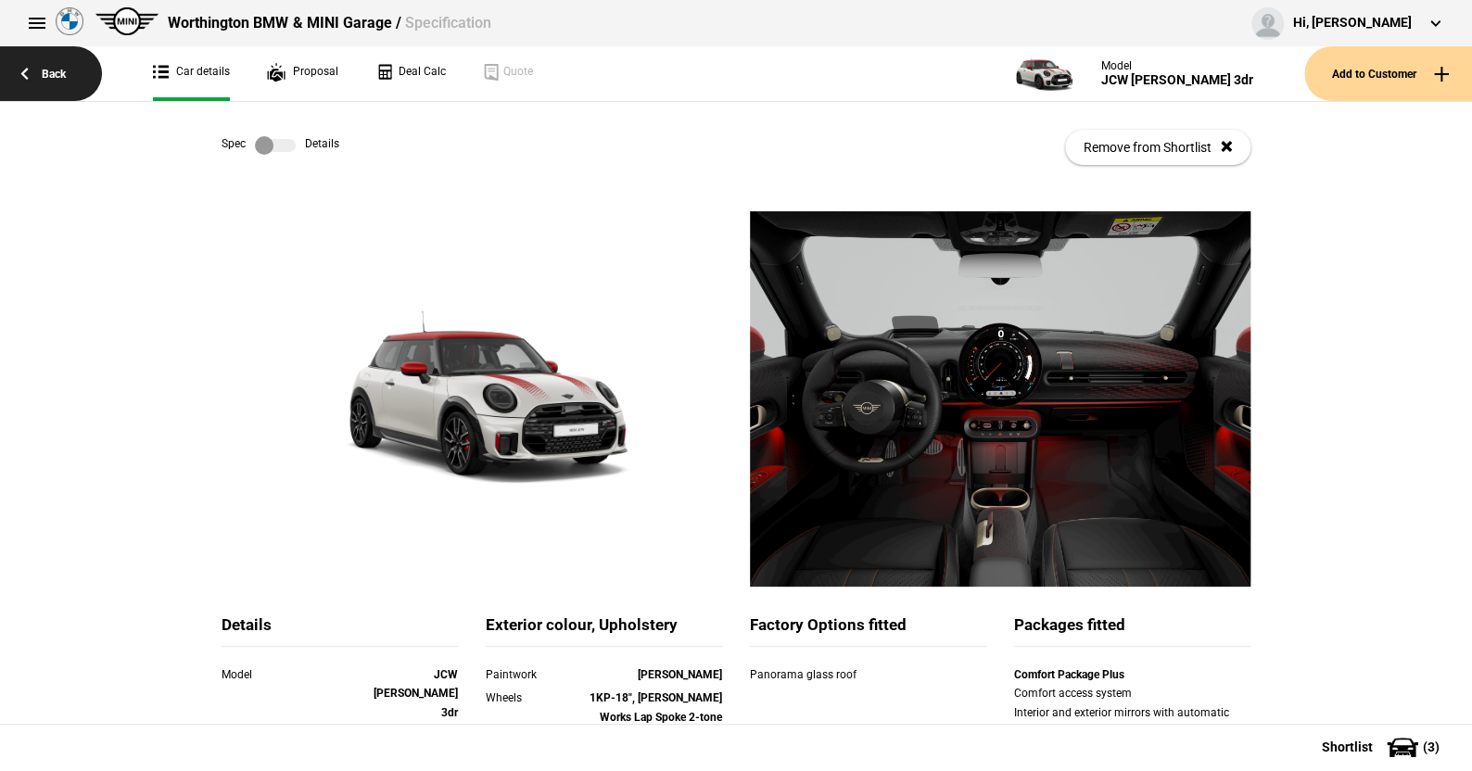
click at [60, 70] on link "Back" at bounding box center [51, 73] width 102 height 55
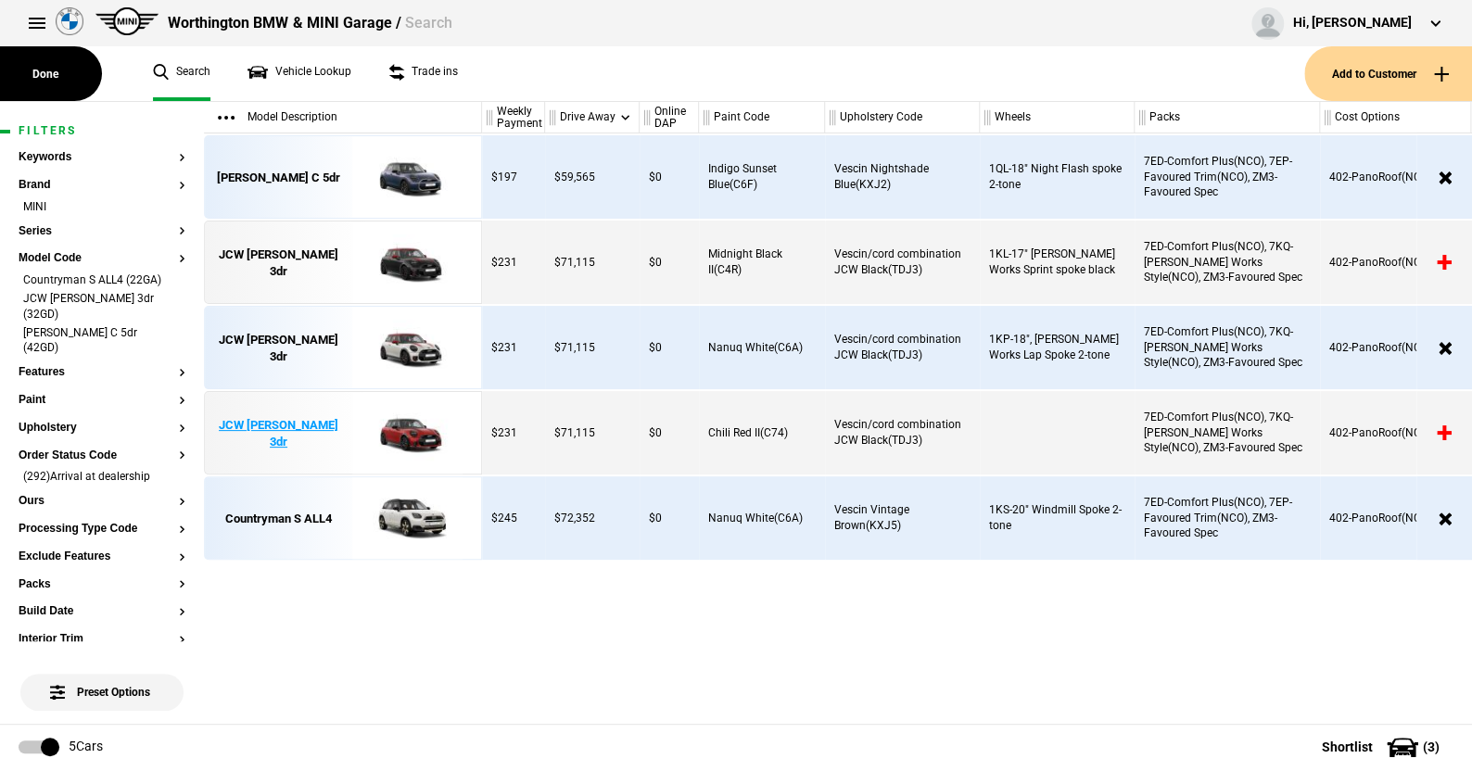
click at [410, 426] on img at bounding box center [407, 433] width 129 height 83
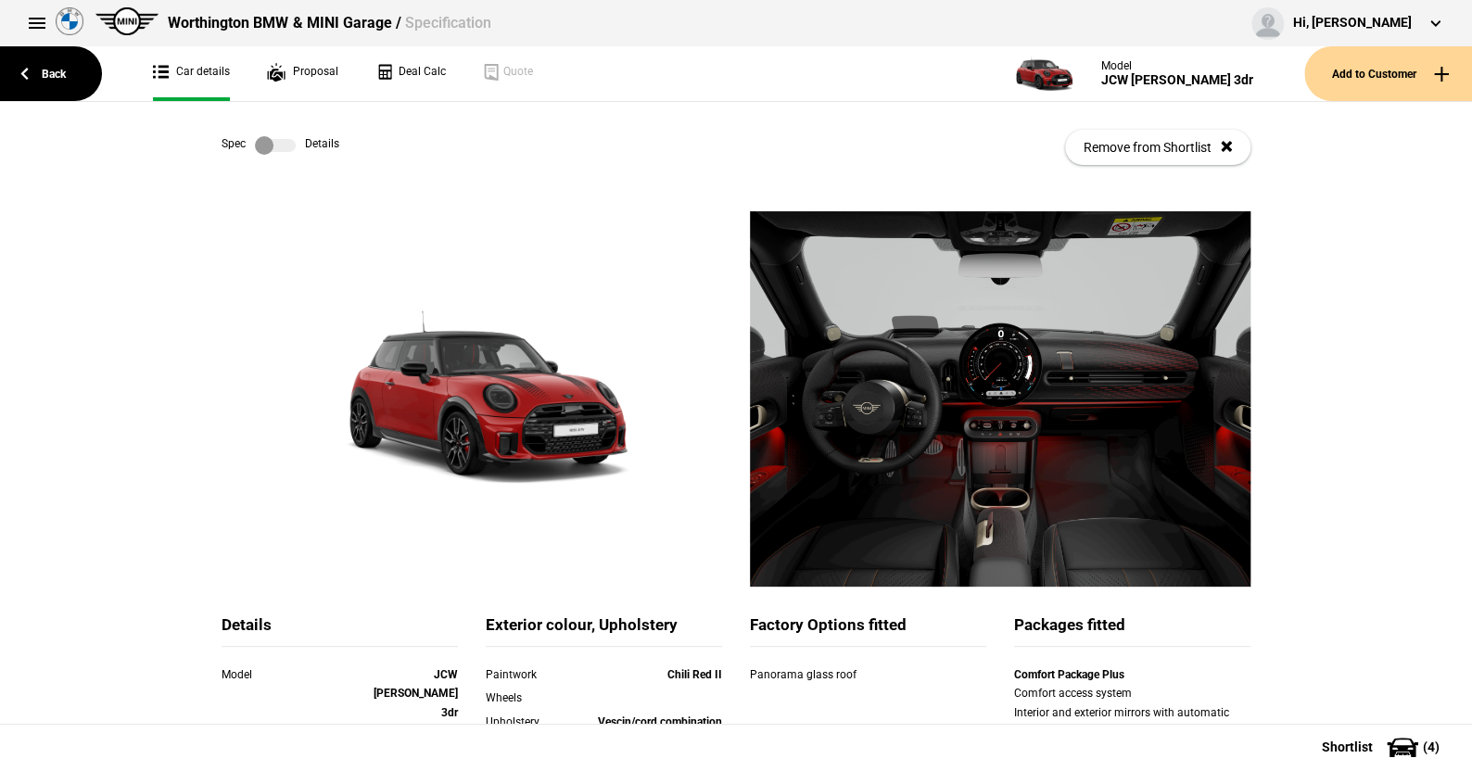
click at [277, 144] on label at bounding box center [275, 145] width 41 height 19
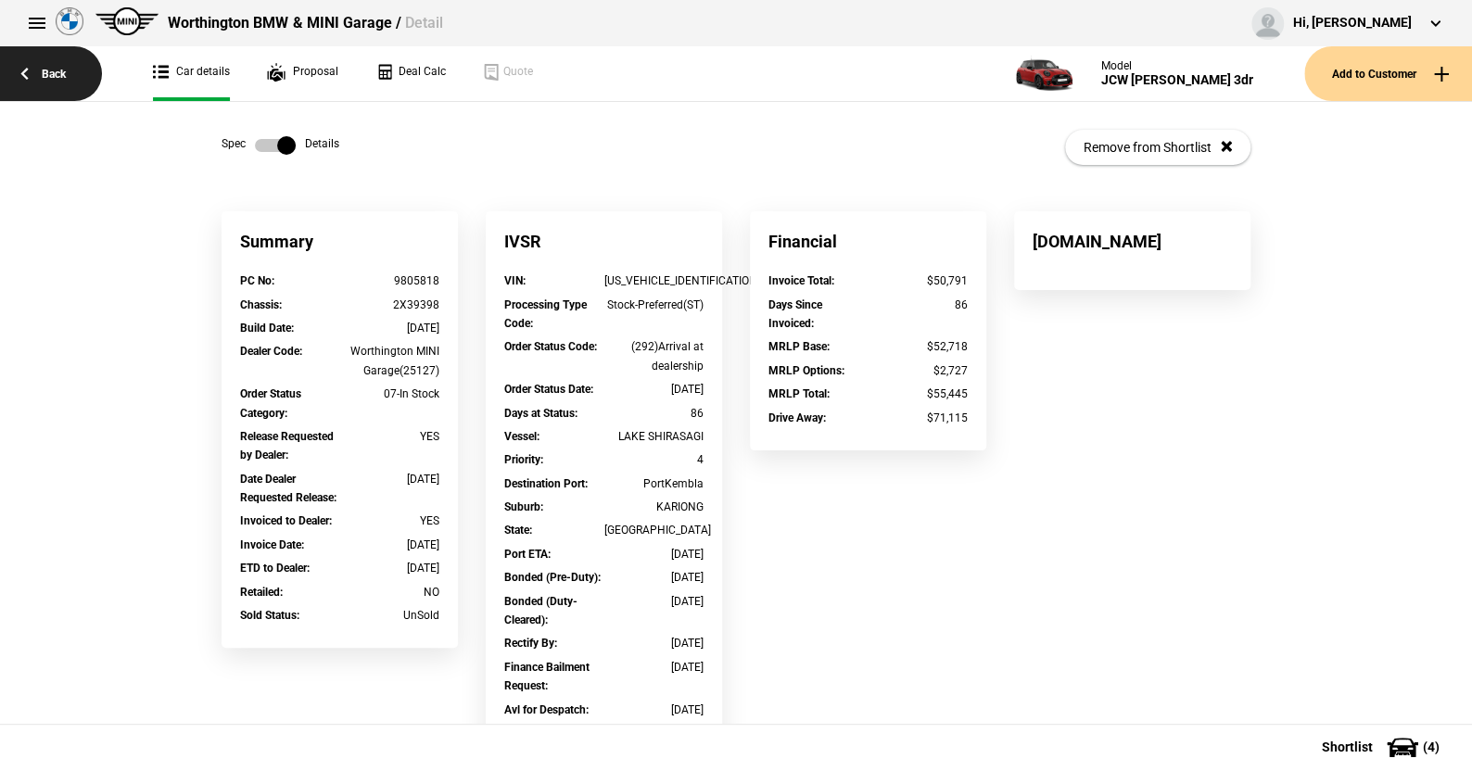
click at [56, 70] on link "Back" at bounding box center [51, 73] width 102 height 55
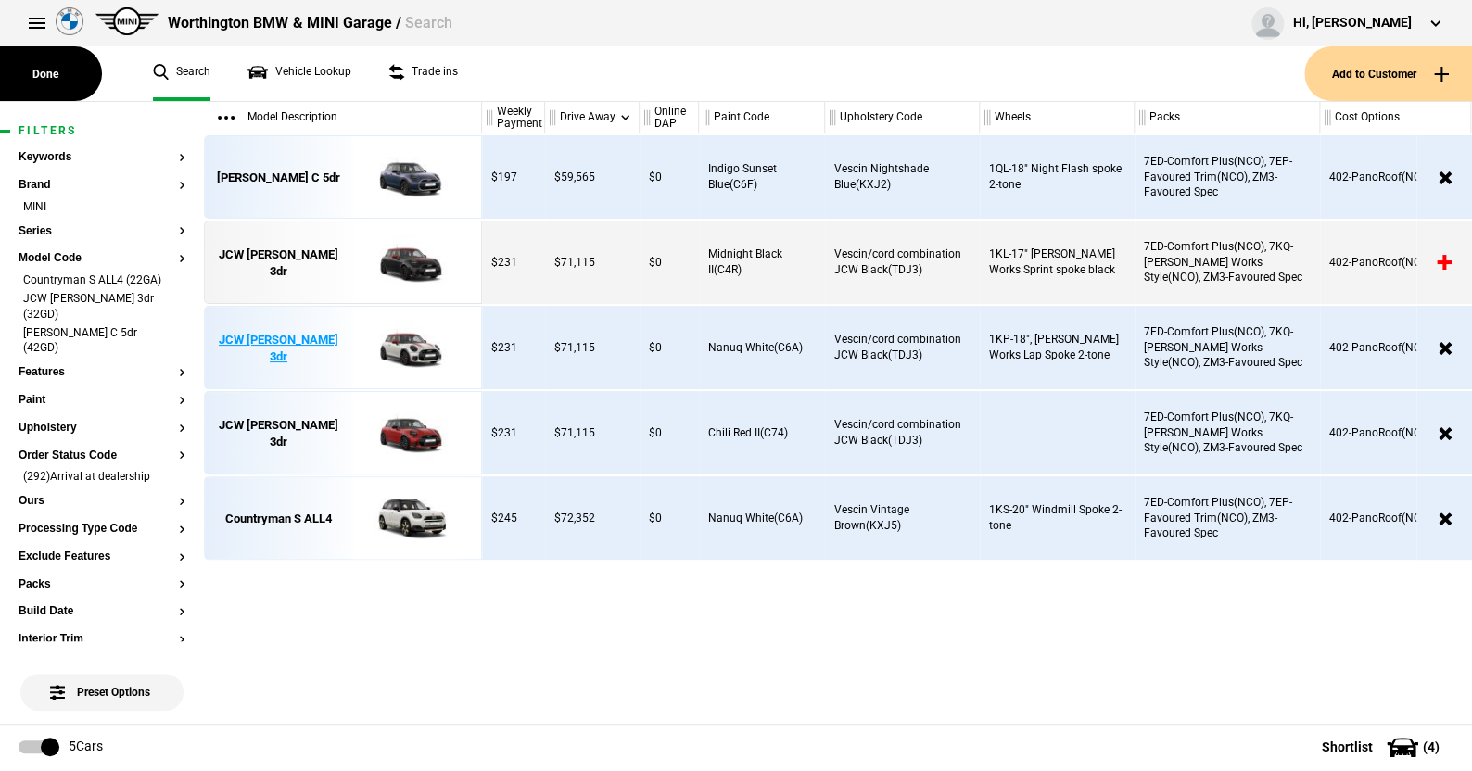
click at [411, 335] on img at bounding box center [407, 348] width 129 height 83
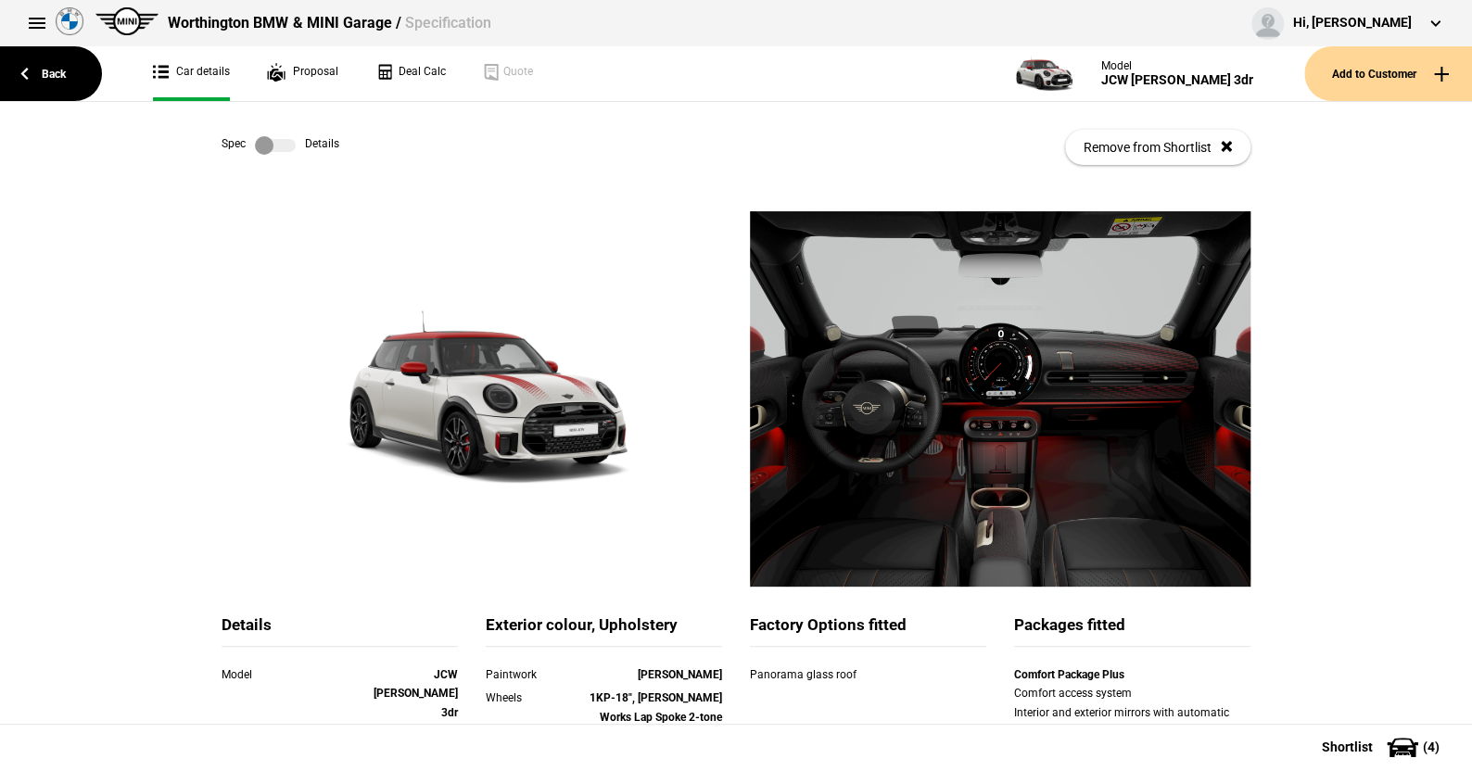
click at [282, 141] on label at bounding box center [275, 145] width 41 height 19
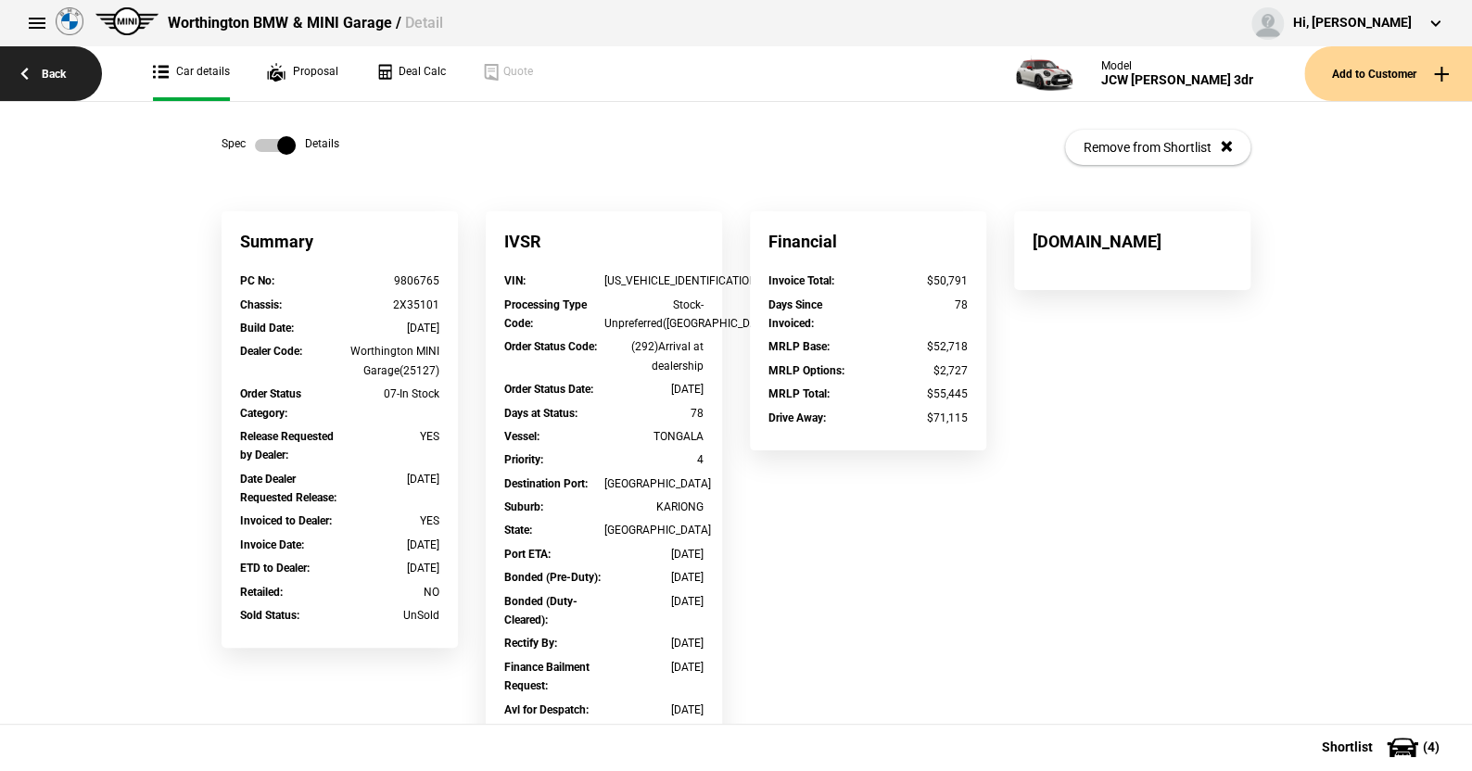
click at [53, 68] on link "Back" at bounding box center [51, 73] width 102 height 55
